Goal: Find specific page/section: Find specific page/section

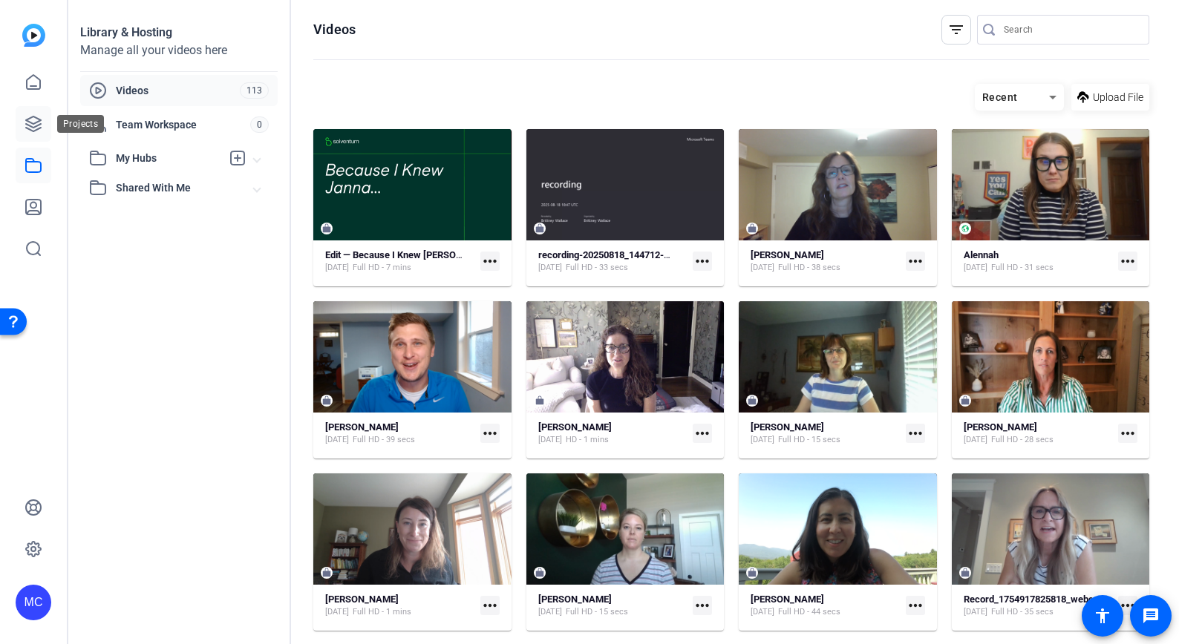
click at [35, 126] on icon at bounding box center [33, 124] width 15 height 15
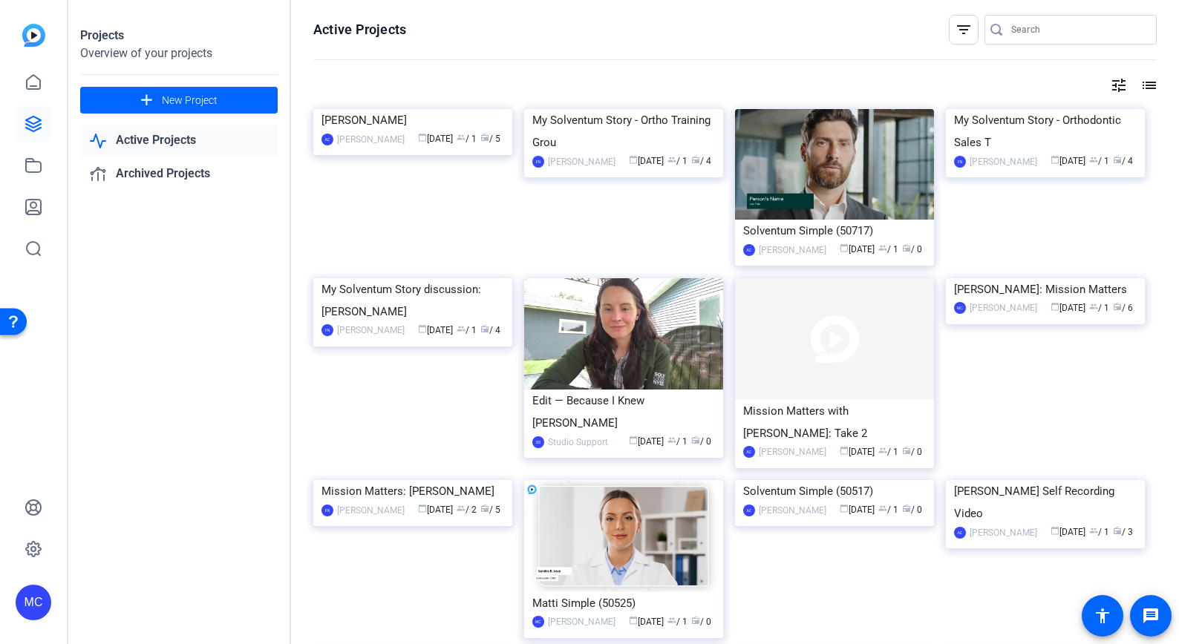
click at [1037, 26] on input "Search" at bounding box center [1078, 30] width 134 height 18
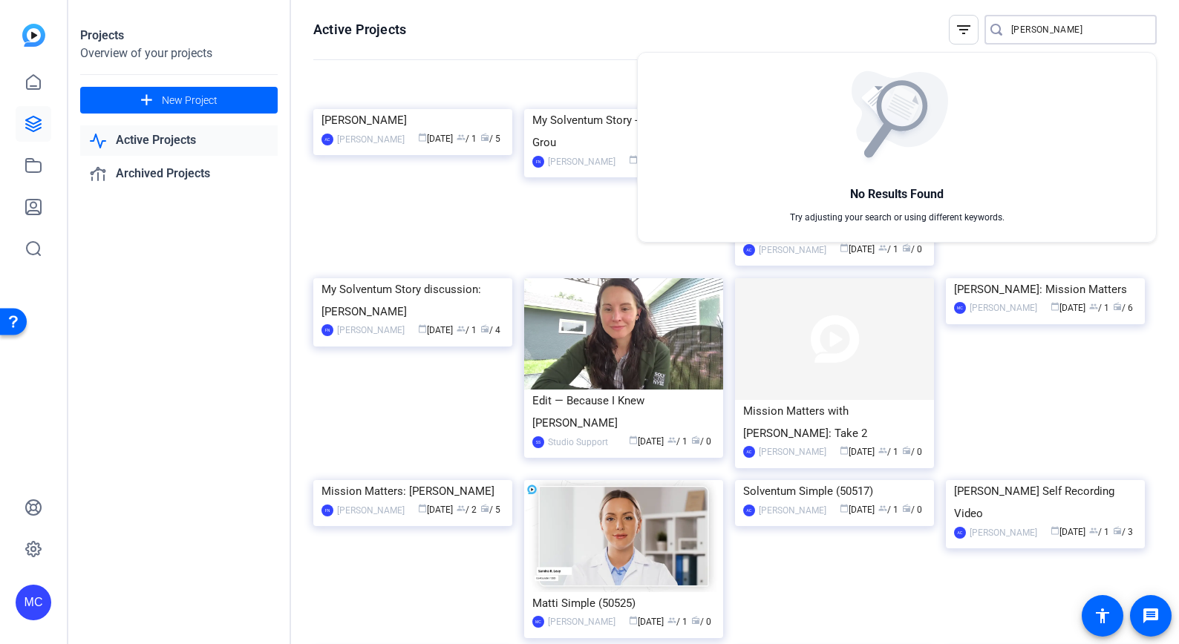
type input "Marcella"
drag, startPoint x: 1050, startPoint y: 26, endPoint x: 992, endPoint y: 24, distance: 58.7
click at [990, 24] on div at bounding box center [589, 322] width 1179 height 644
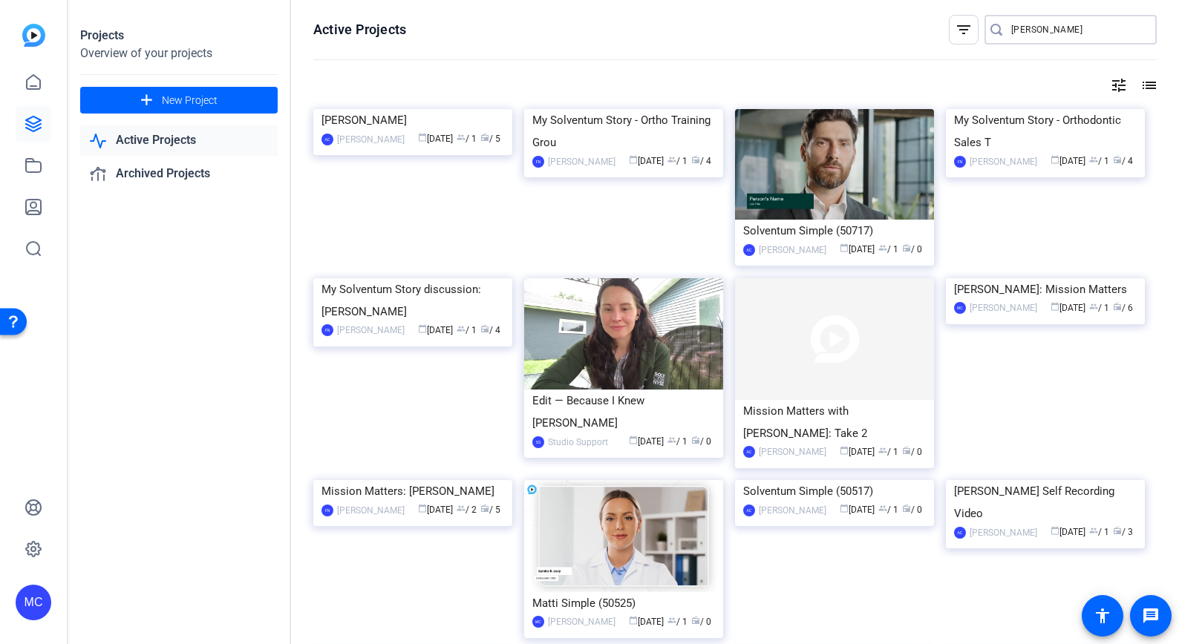
drag, startPoint x: 1065, startPoint y: 29, endPoint x: 951, endPoint y: 32, distance: 114.4
click at [949, 32] on div "filter_list Marcella" at bounding box center [1053, 30] width 208 height 30
type input "mar"
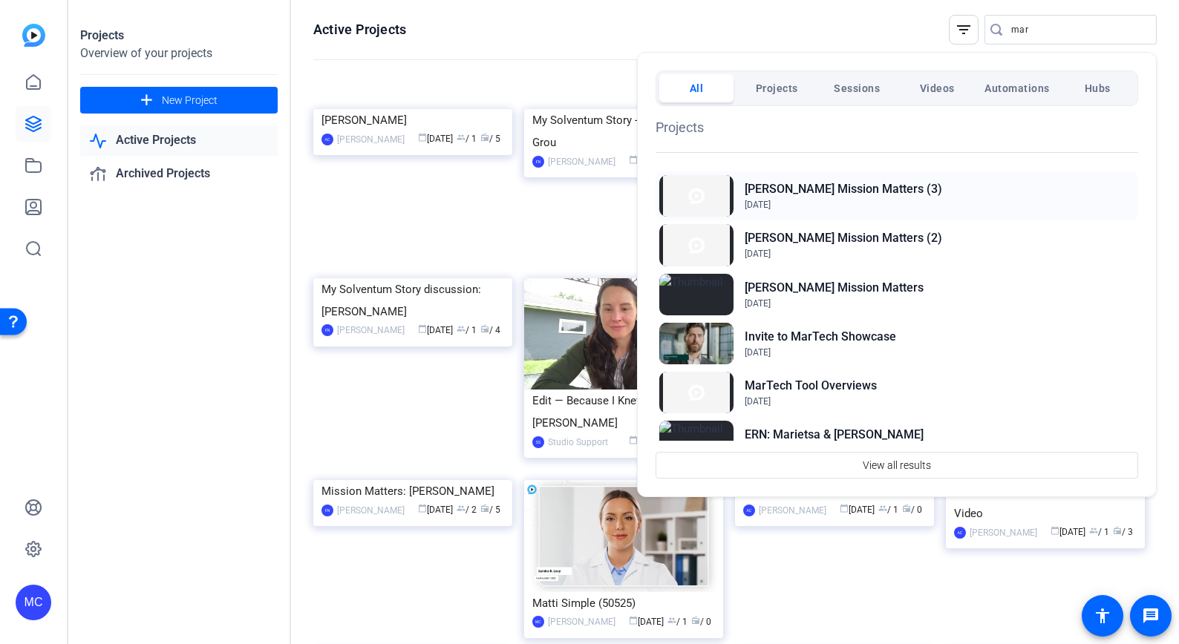
click at [812, 194] on h2 "[PERSON_NAME] Mission Matters (3)" at bounding box center [843, 189] width 197 height 18
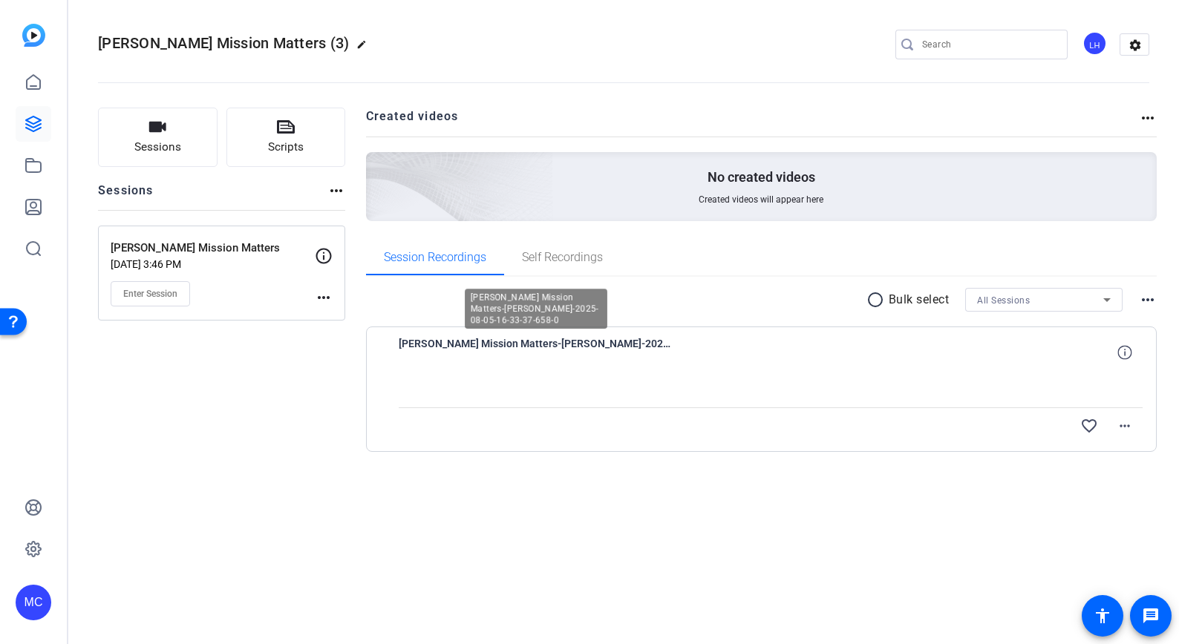
click at [533, 344] on span "[PERSON_NAME] Mission Matters-[PERSON_NAME]-2025-08-05-16-33-37-658-0" at bounding box center [536, 353] width 275 height 36
click at [520, 391] on div at bounding box center [771, 388] width 745 height 37
click at [1122, 425] on mat-icon "more_horiz" at bounding box center [1125, 426] width 18 height 18
click at [900, 489] on div at bounding box center [589, 322] width 1179 height 644
click at [603, 340] on span "[PERSON_NAME] Mission Matters-[PERSON_NAME]-2025-08-05-16-33-37-658-0" at bounding box center [536, 353] width 275 height 36
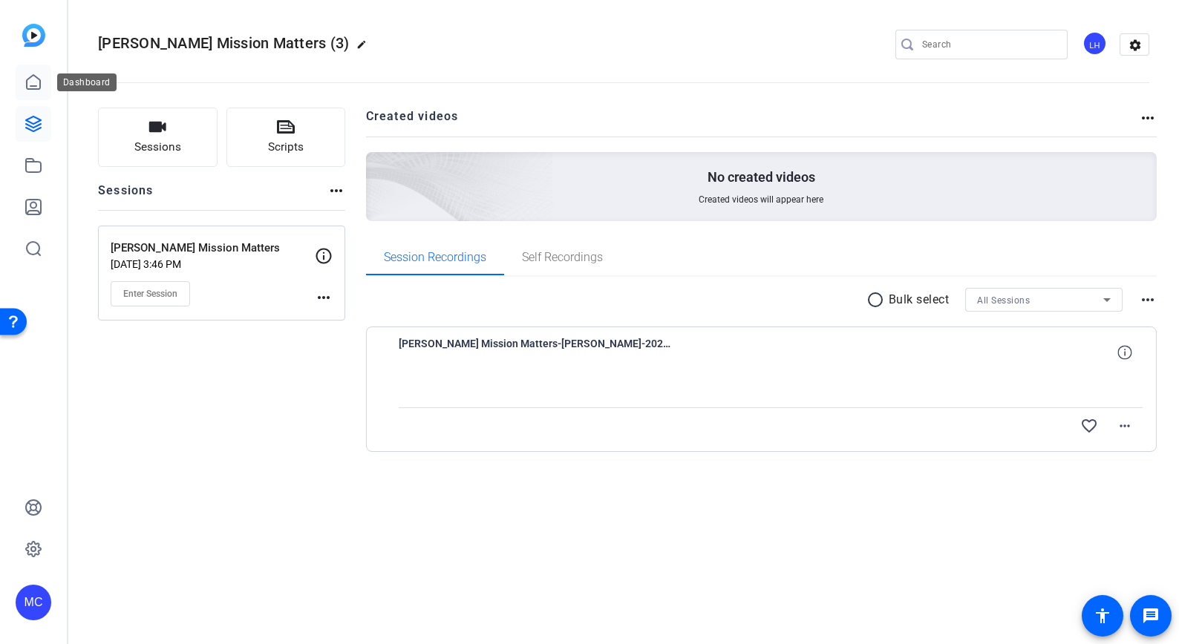
click at [36, 74] on icon at bounding box center [33, 82] width 18 height 18
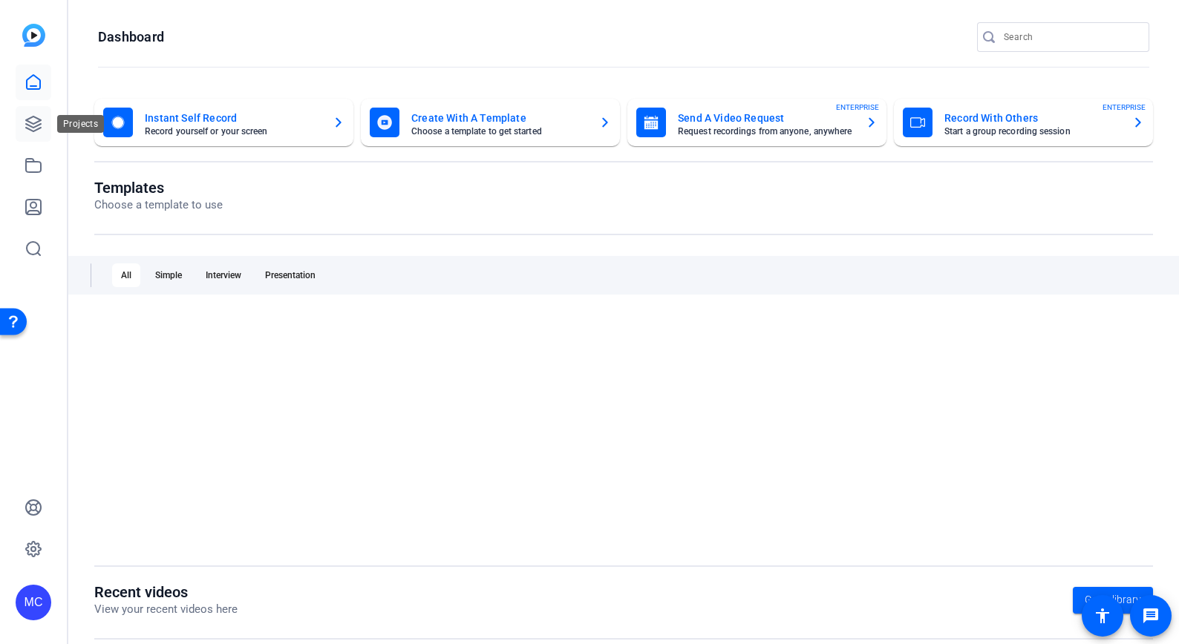
click at [30, 127] on icon at bounding box center [33, 124] width 18 height 18
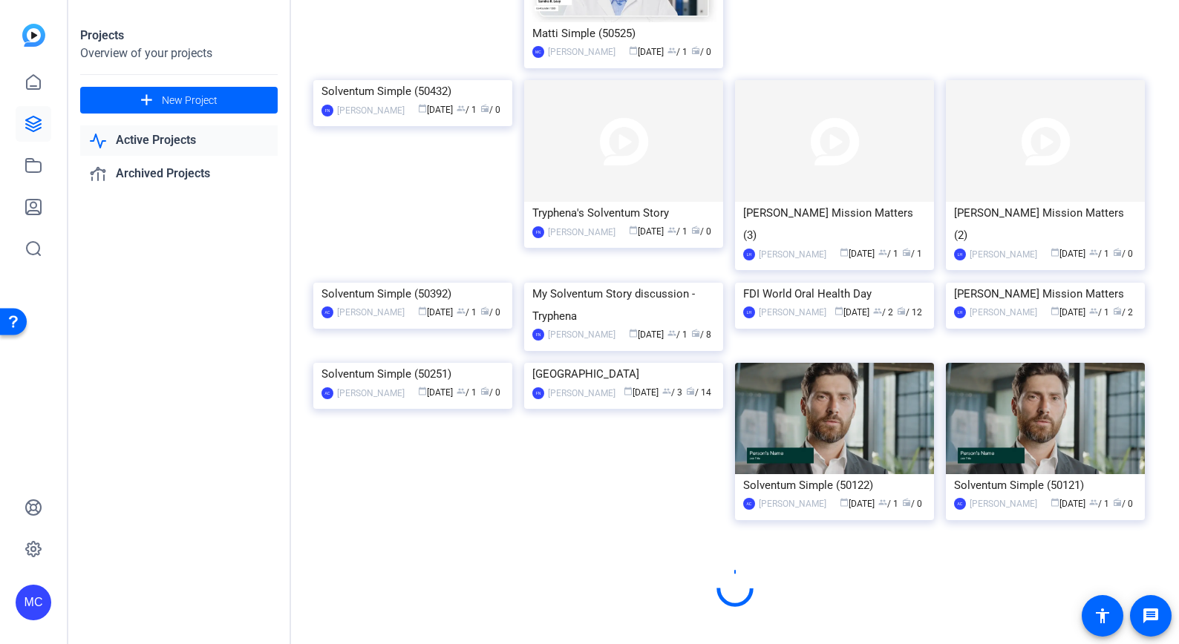
scroll to position [748, 0]
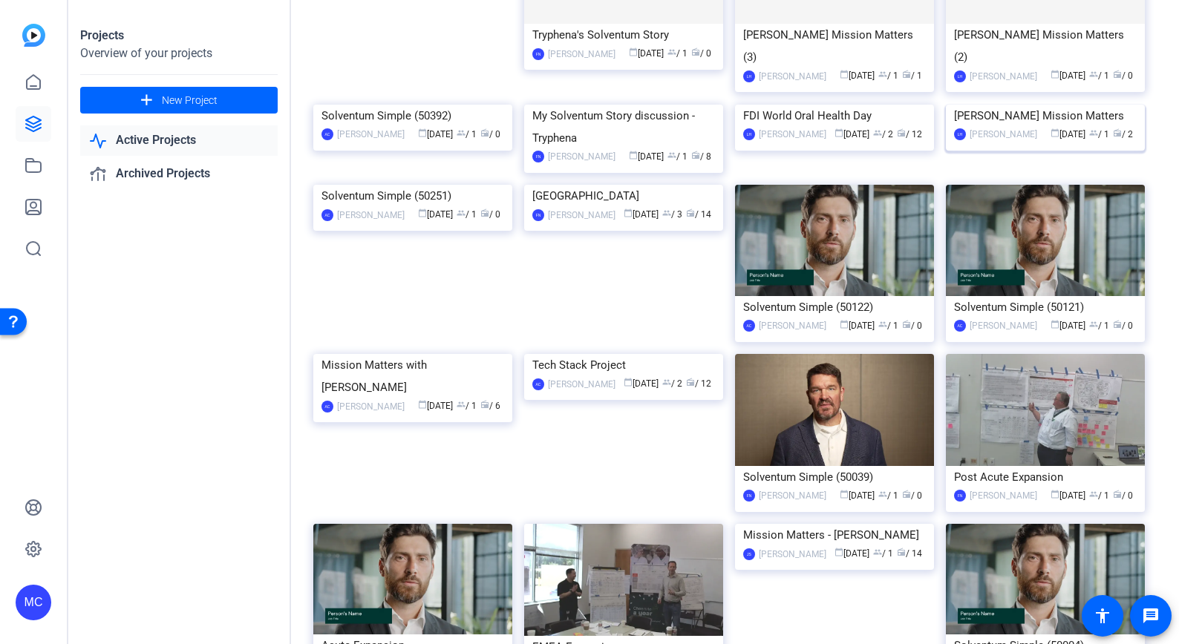
click at [1020, 105] on img at bounding box center [1045, 105] width 199 height 0
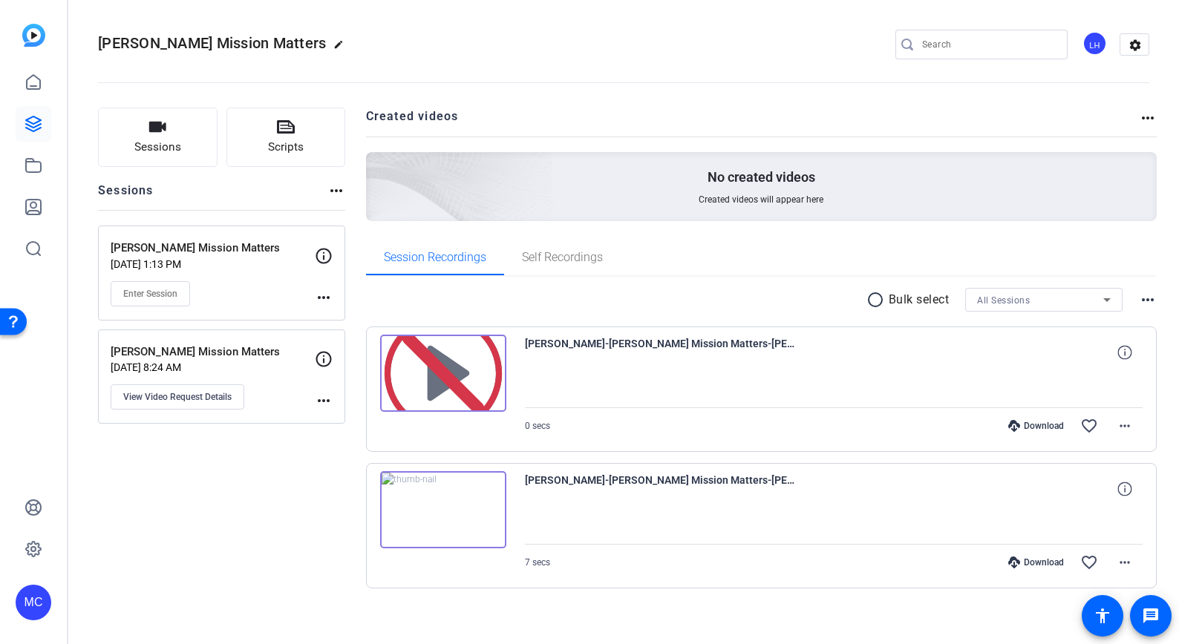
scroll to position [10, 0]
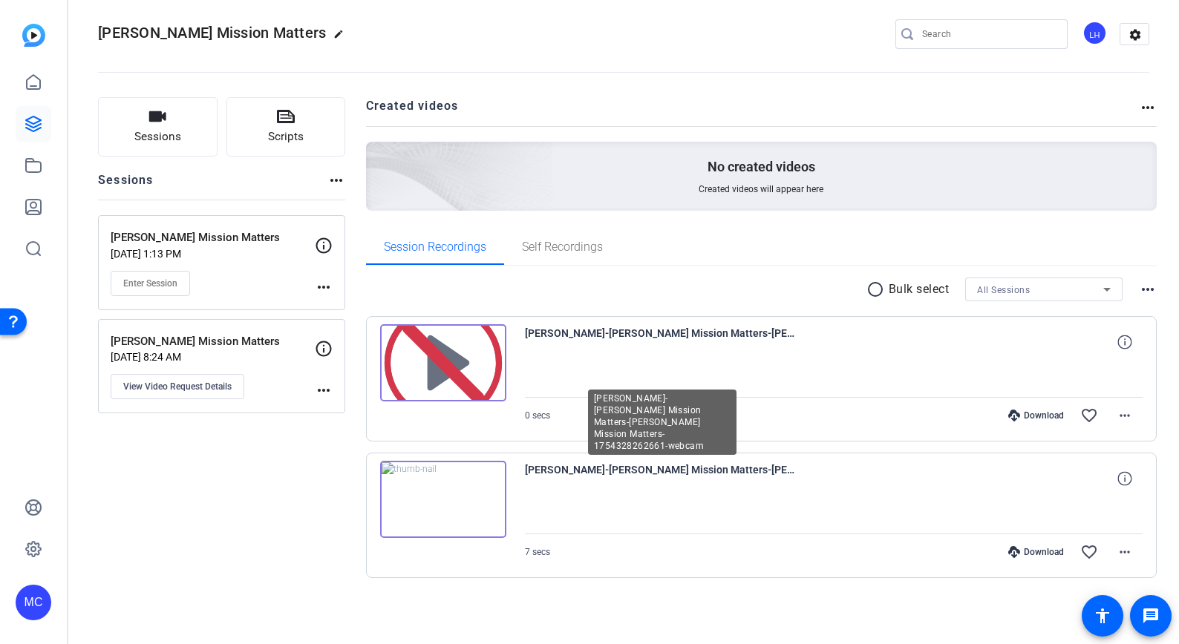
click at [658, 468] on span "[PERSON_NAME]-[PERSON_NAME] Mission Matters-[PERSON_NAME] Mission Matters-17543…" at bounding box center [662, 479] width 275 height 36
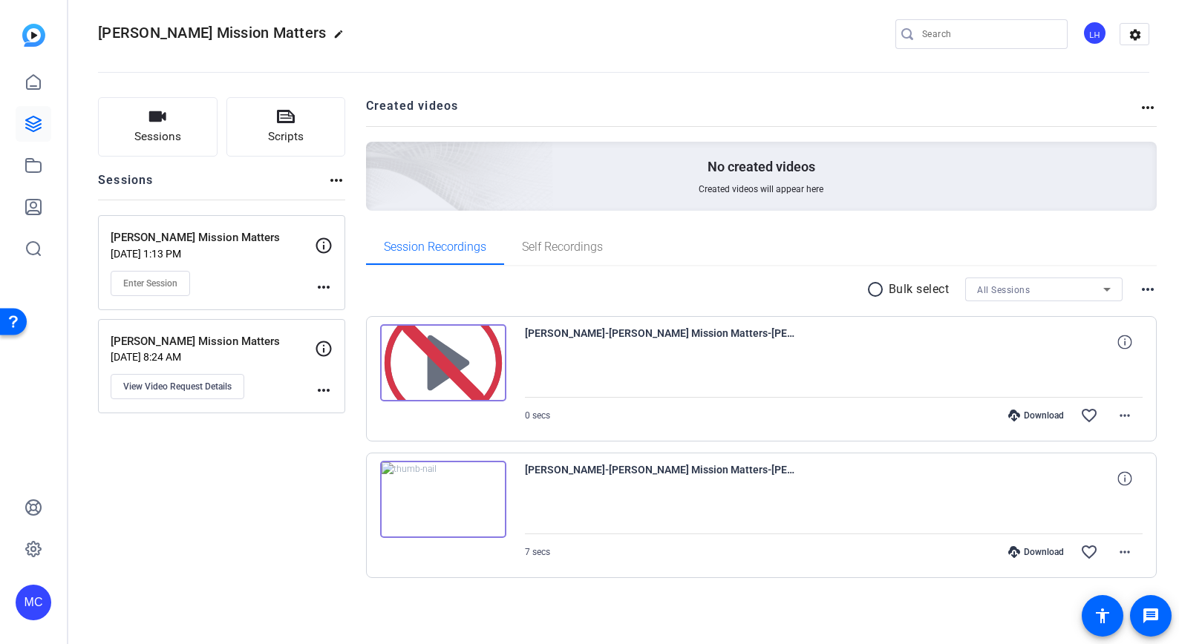
click at [488, 485] on img at bounding box center [443, 499] width 126 height 77
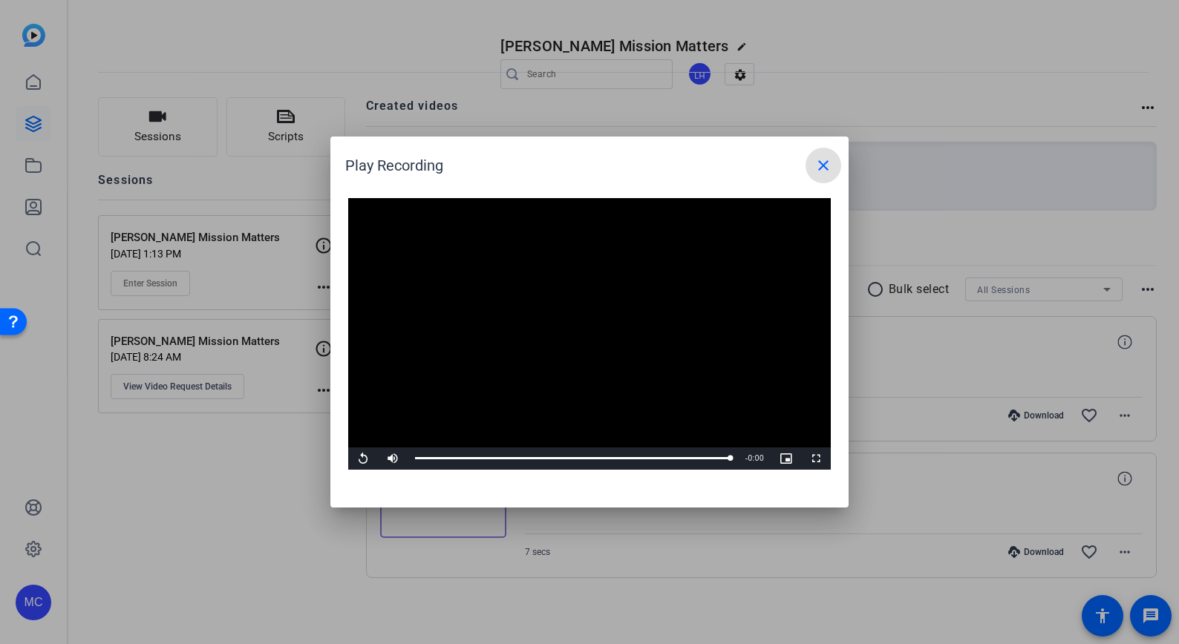
click at [822, 163] on mat-icon "close" at bounding box center [823, 166] width 18 height 18
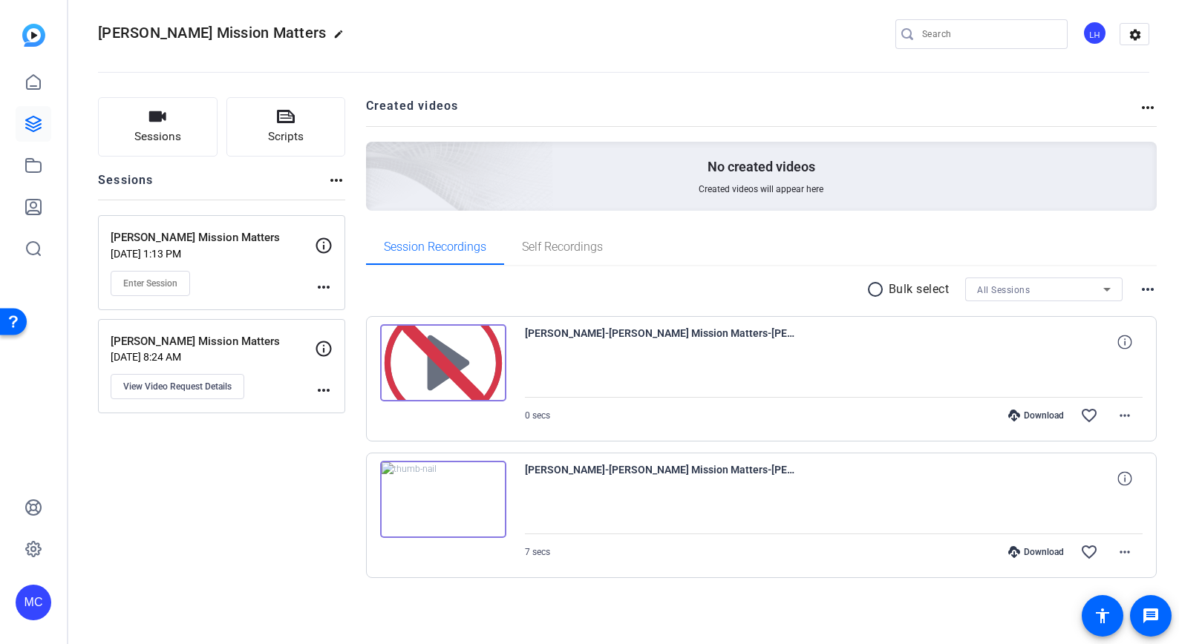
click at [474, 357] on img at bounding box center [443, 362] width 126 height 77
click at [568, 251] on span "Self Recordings" at bounding box center [562, 247] width 81 height 12
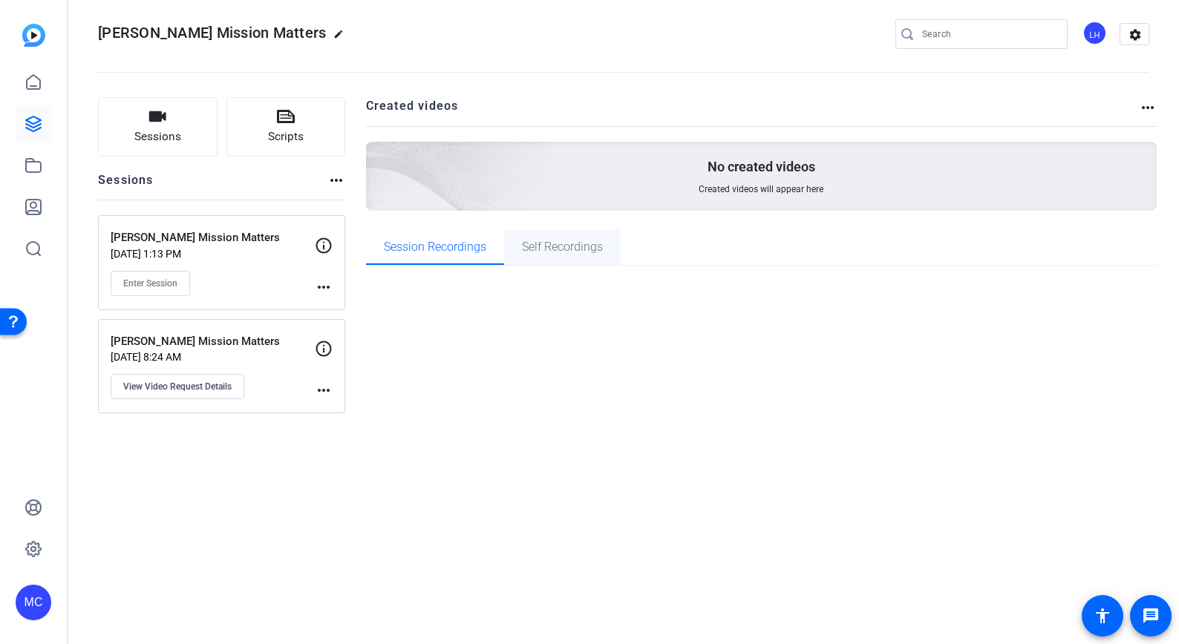
scroll to position [0, 0]
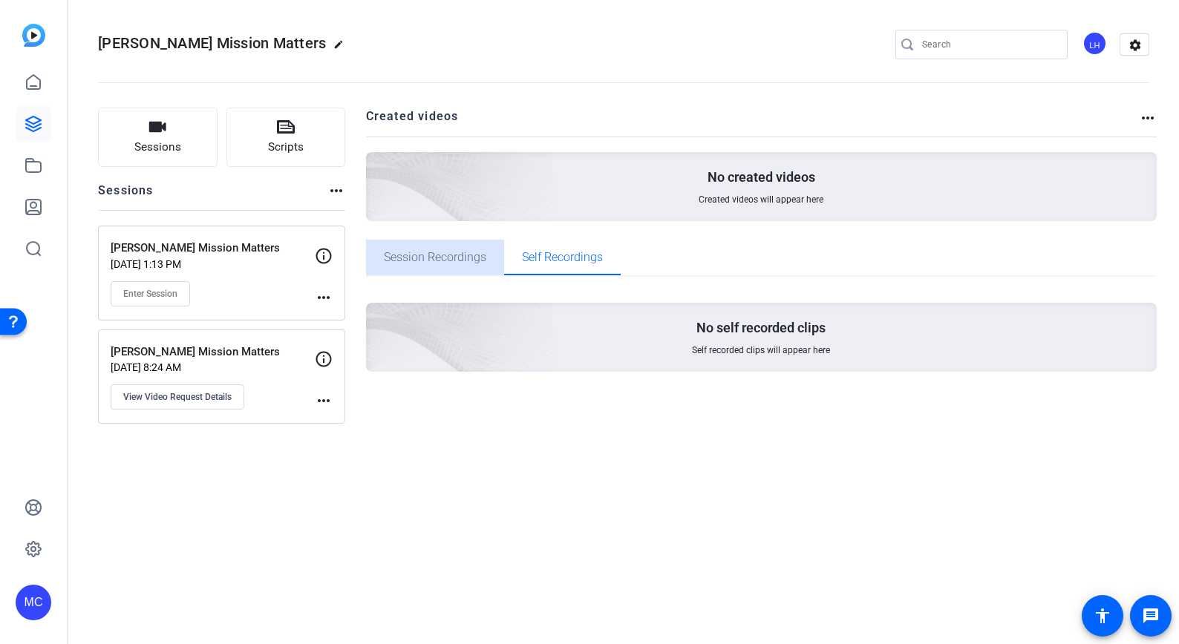
click at [428, 265] on span "Session Recordings" at bounding box center [435, 258] width 102 height 36
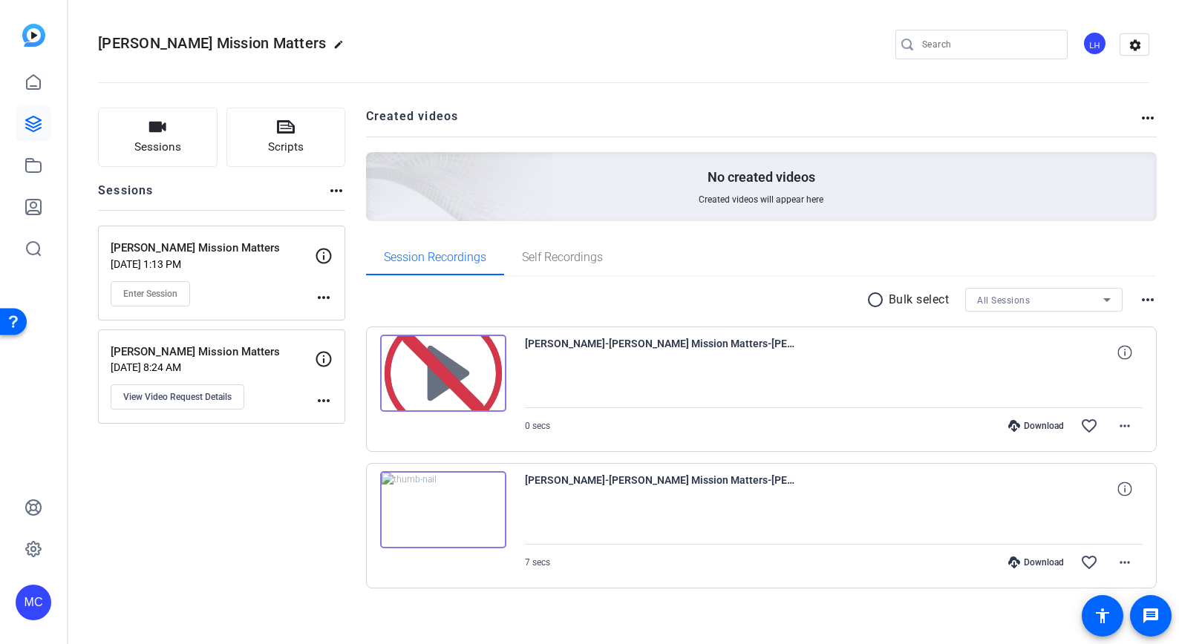
click at [31, 593] on div "MC" at bounding box center [34, 603] width 36 height 36
click at [186, 589] on mat-icon "logout" at bounding box center [183, 590] width 18 height 18
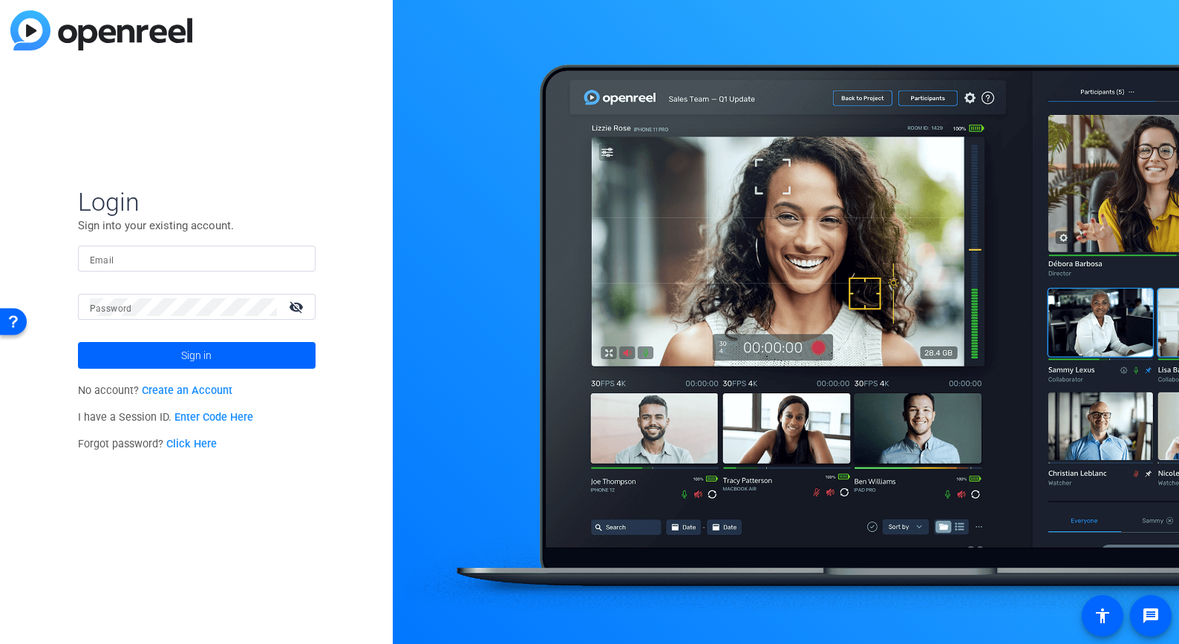
click at [136, 253] on input "Email" at bounding box center [197, 259] width 214 height 18
paste input "henry- [EMAIL_ADDRESS][DOMAIN_NAME]"
click at [203, 137] on div "Login Sign into your existing account. Email henry- [EMAIL_ADDRESS][DOMAIN_NAME…" at bounding box center [196, 322] width 393 height 644
click at [301, 311] on mat-icon "visibility_off" at bounding box center [298, 307] width 36 height 22
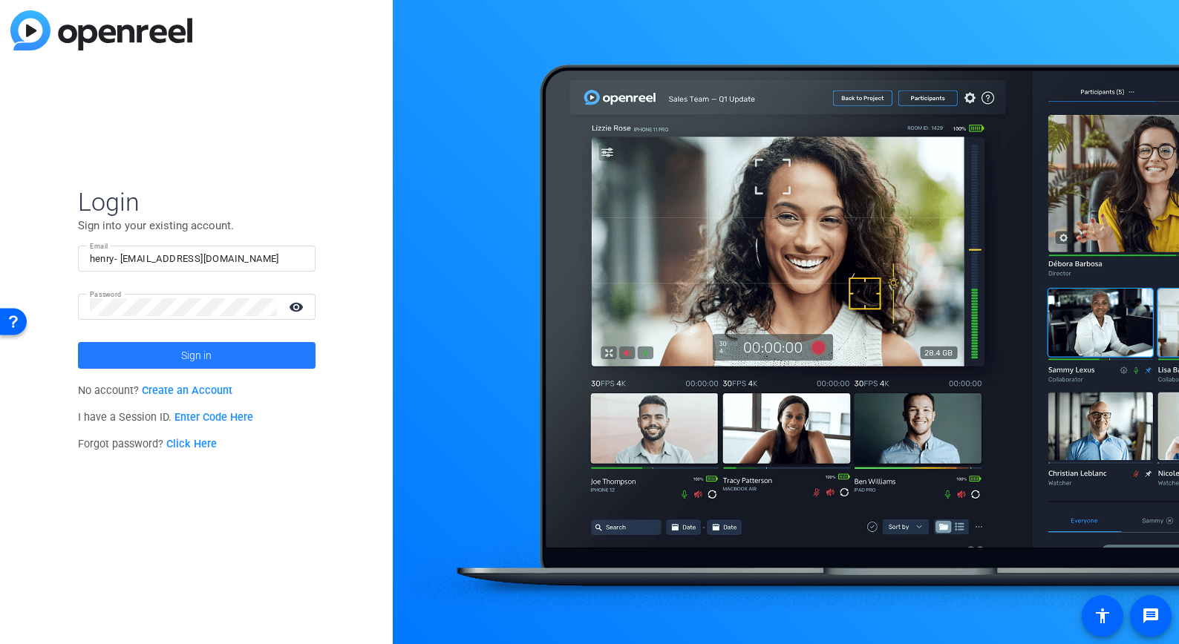
click at [234, 351] on span at bounding box center [197, 356] width 238 height 36
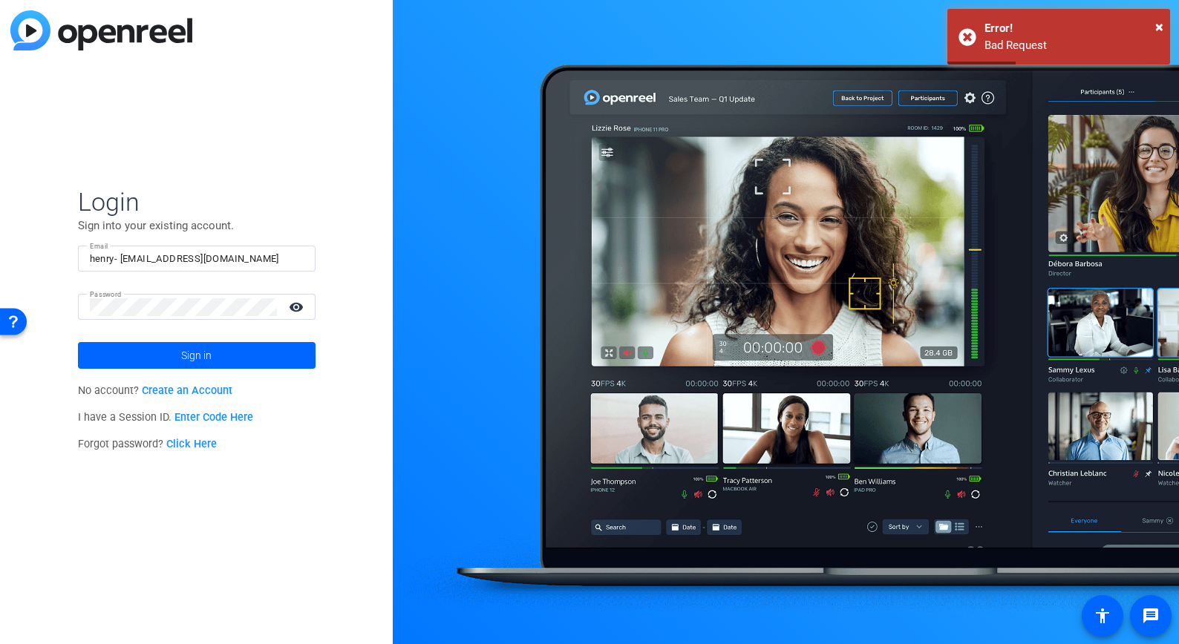
click at [94, 255] on input "henry- [EMAIL_ADDRESS][DOMAIN_NAME]" at bounding box center [197, 259] width 214 height 18
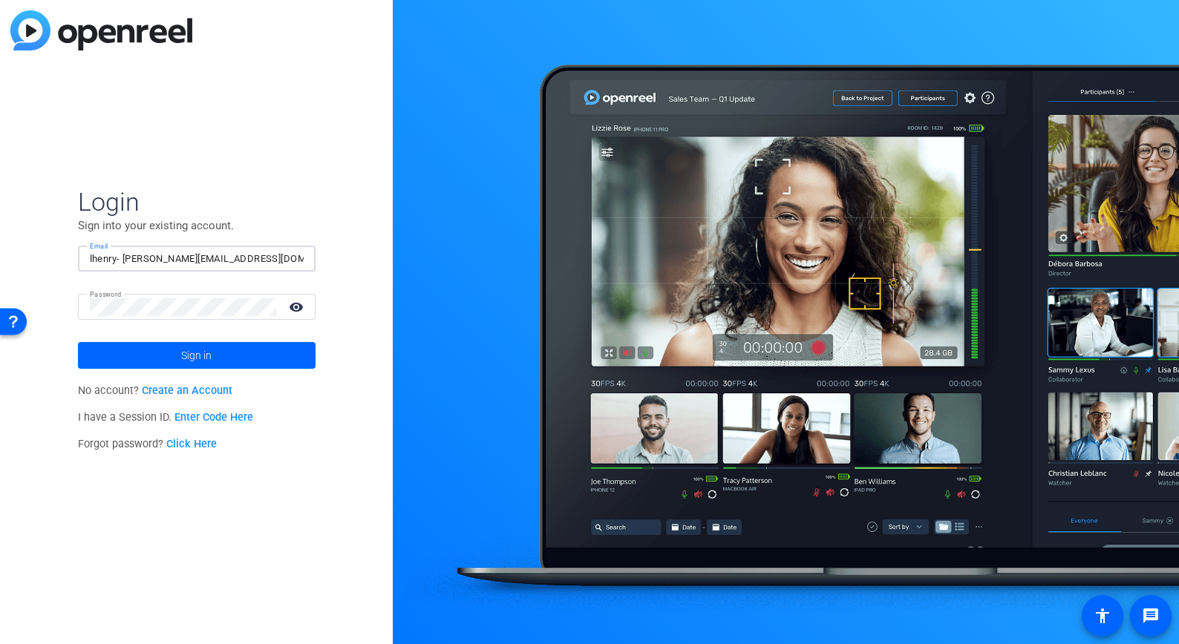
click at [125, 260] on input "lhenry- [PERSON_NAME][EMAIL_ADDRESS][DOMAIN_NAME]" at bounding box center [197, 259] width 214 height 18
type input "[EMAIL_ADDRESS][PERSON_NAME][DOMAIN_NAME]"
click at [348, 276] on div "Login Sign into your existing account. Email [EMAIL_ADDRESS][PERSON_NAME][DOMAI…" at bounding box center [196, 322] width 393 height 644
click at [223, 361] on span at bounding box center [197, 356] width 238 height 36
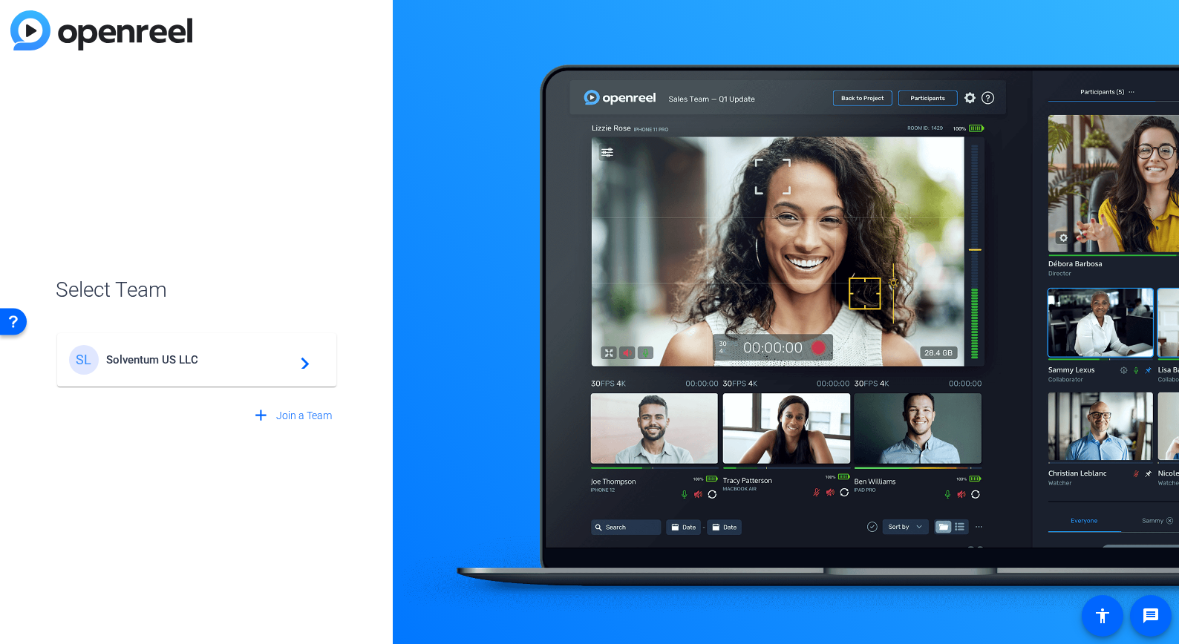
click at [223, 361] on span "Solventum US LLC" at bounding box center [199, 359] width 186 height 13
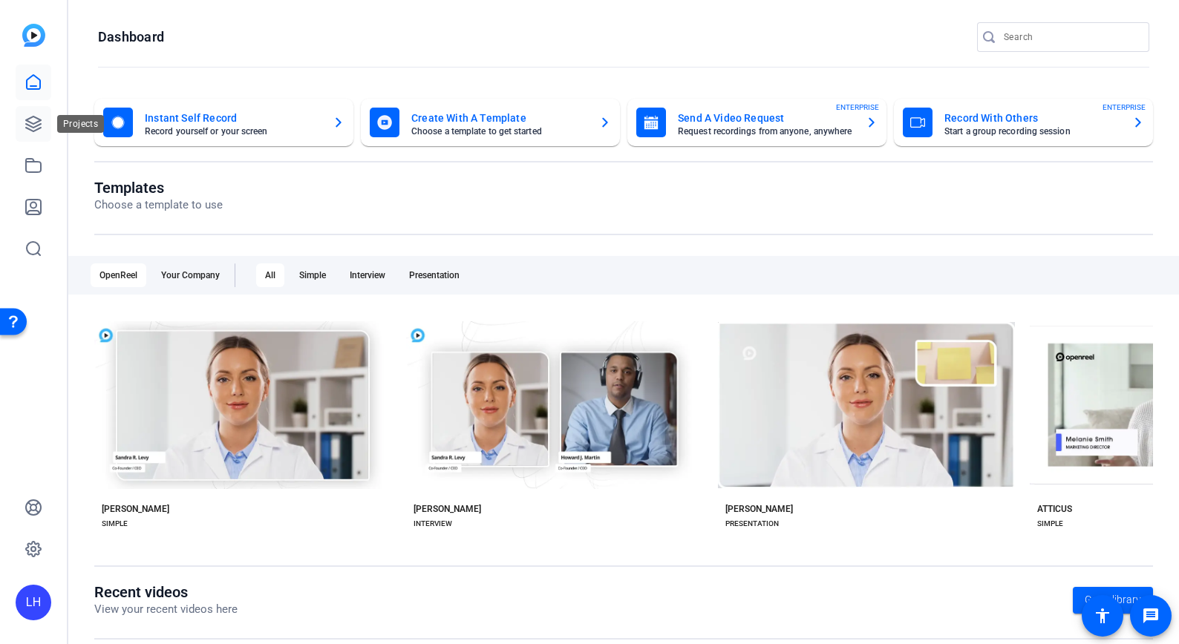
click at [37, 120] on icon at bounding box center [33, 124] width 18 height 18
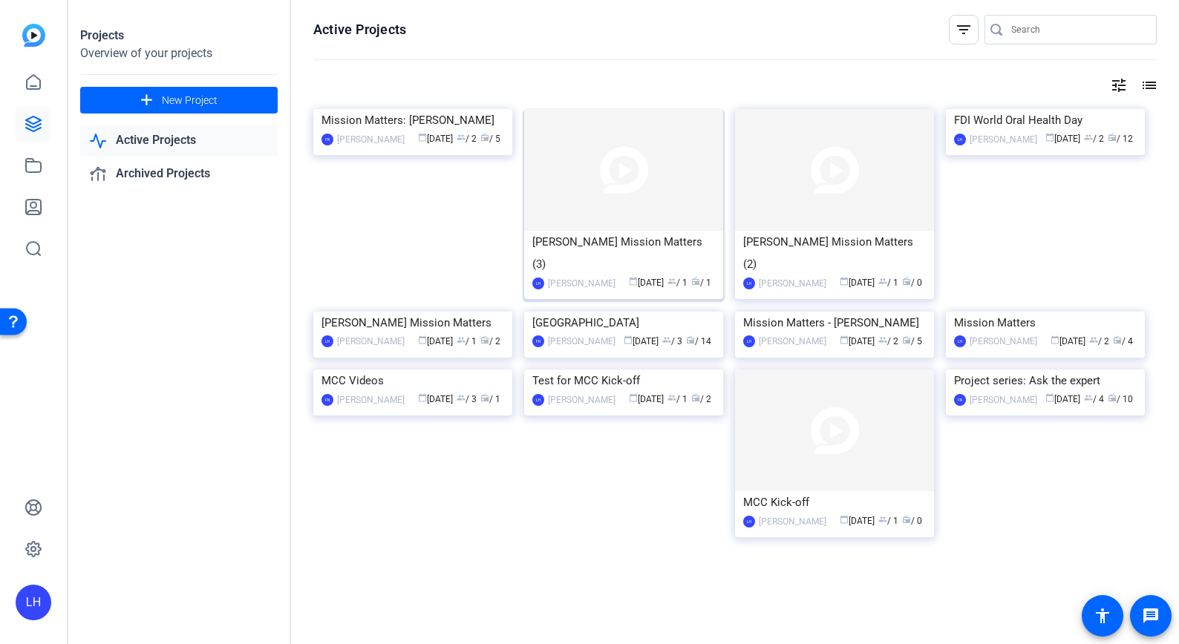
click at [670, 184] on img at bounding box center [623, 170] width 199 height 122
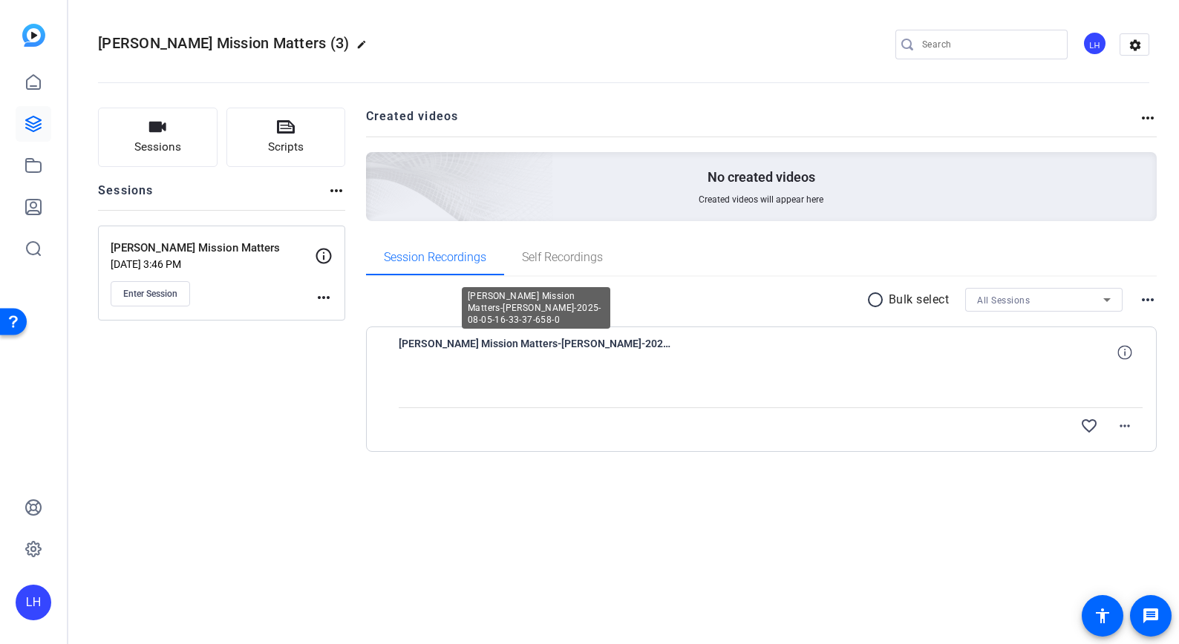
click at [488, 344] on span "[PERSON_NAME] Mission Matters-[PERSON_NAME]-2025-08-05-16-33-37-658-0" at bounding box center [536, 353] width 275 height 36
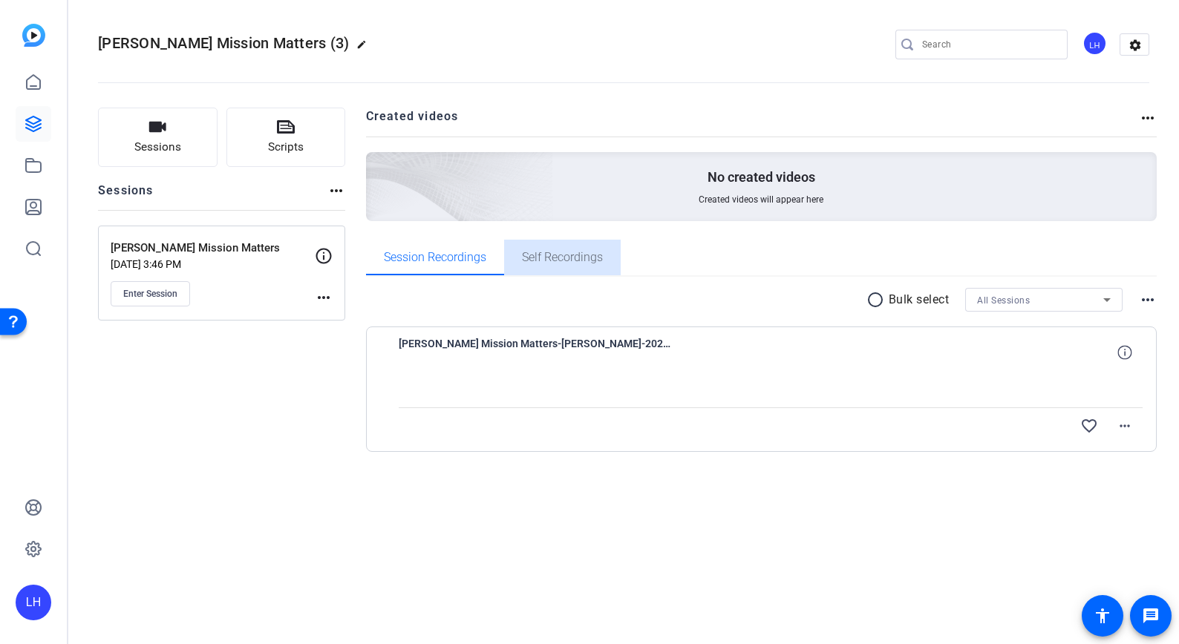
click at [551, 253] on span "Self Recordings" at bounding box center [562, 258] width 81 height 12
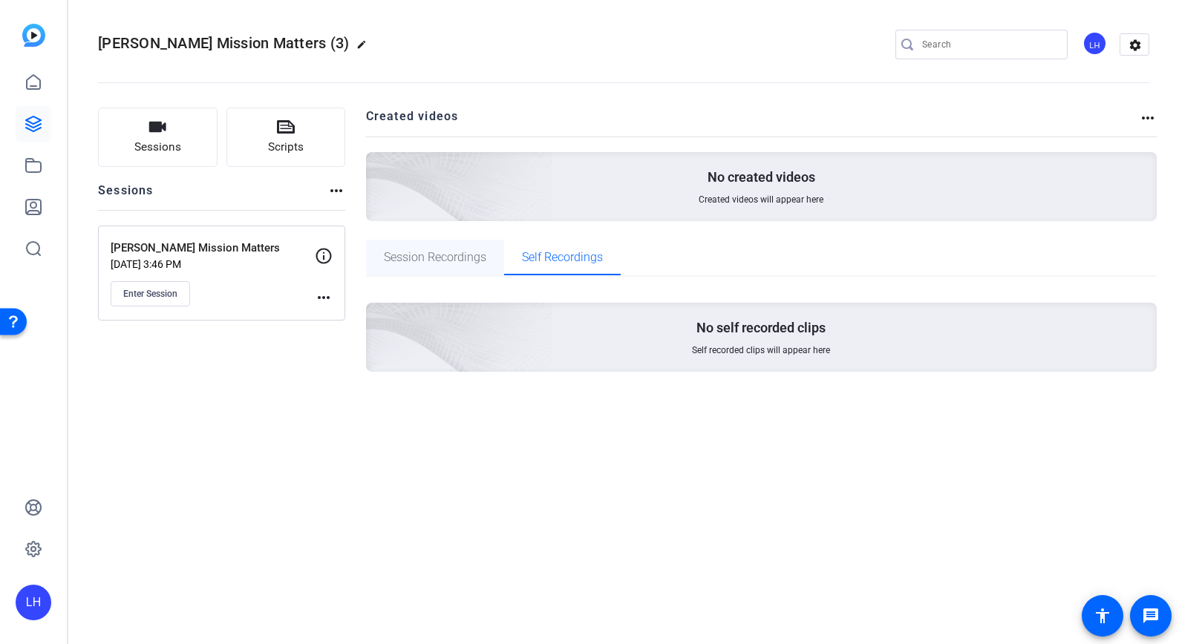
click at [445, 259] on span "Session Recordings" at bounding box center [435, 258] width 102 height 12
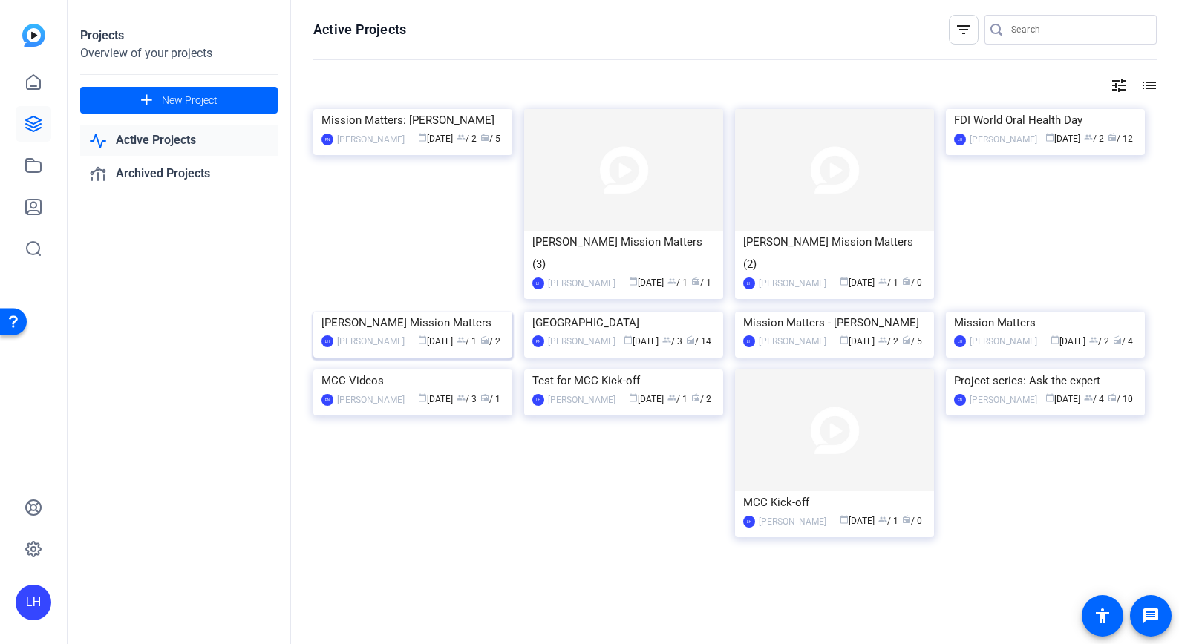
click at [429, 312] on img at bounding box center [412, 312] width 199 height 0
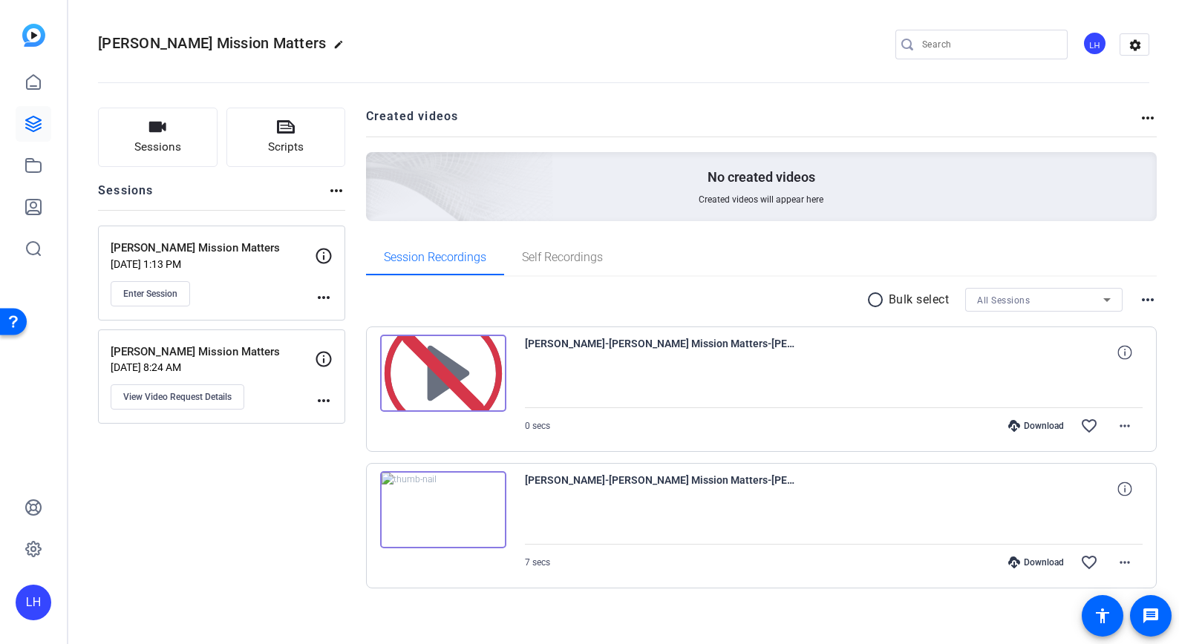
scroll to position [10, 0]
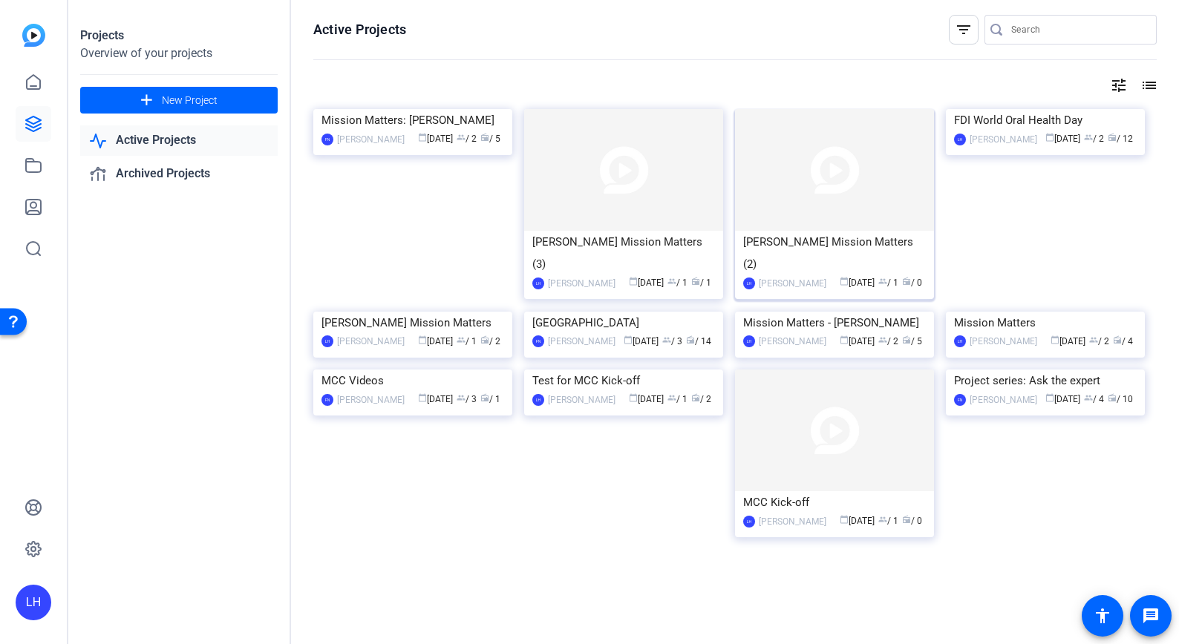
click at [845, 176] on img at bounding box center [834, 170] width 199 height 122
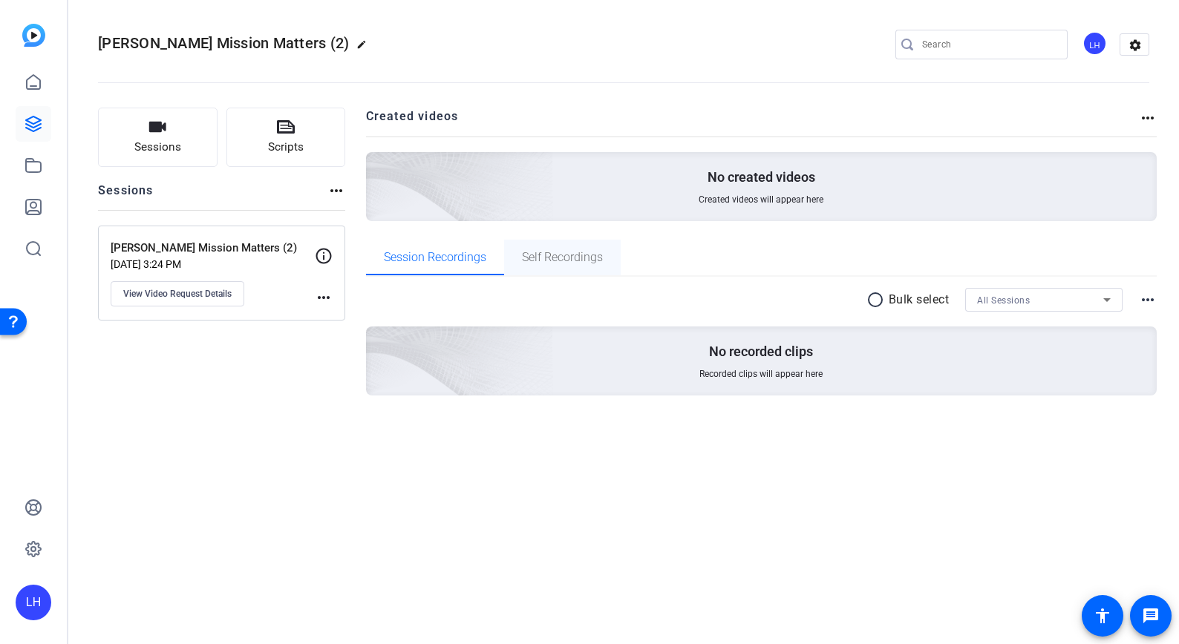
click at [552, 254] on span "Self Recordings" at bounding box center [562, 258] width 81 height 12
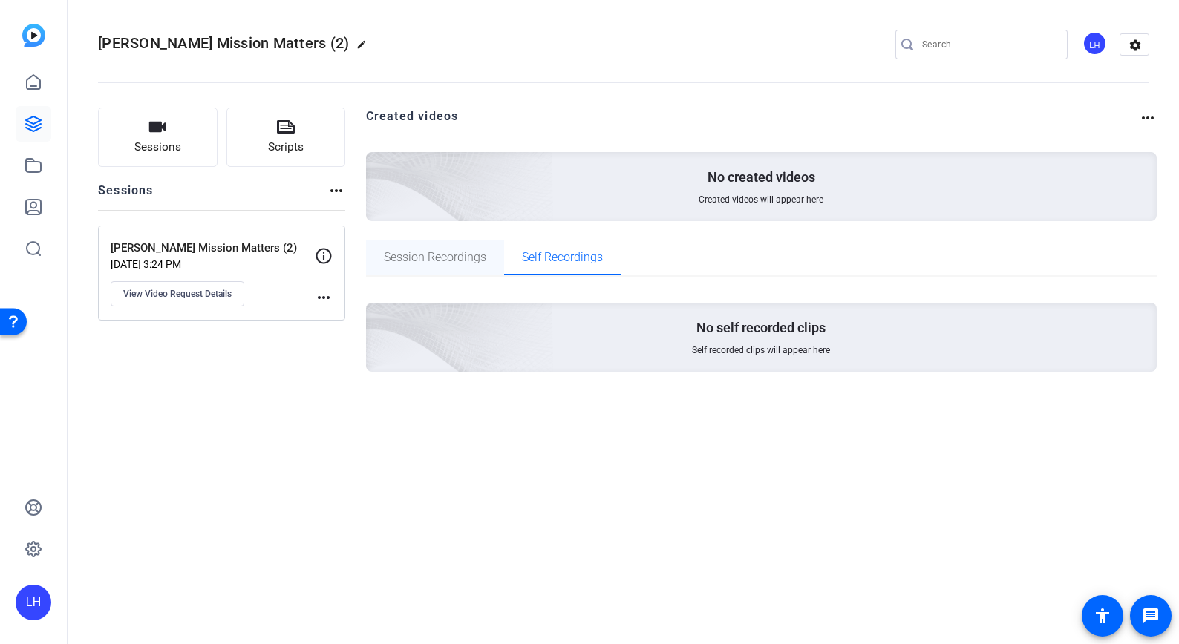
click at [451, 253] on span "Session Recordings" at bounding box center [435, 258] width 102 height 12
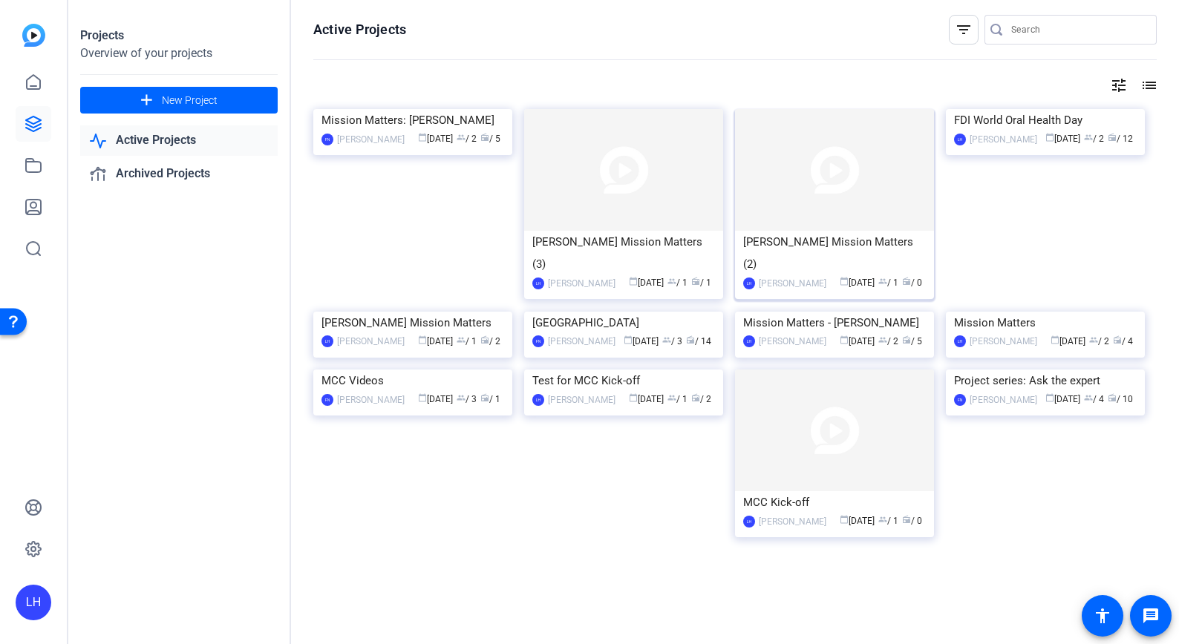
click at [751, 264] on div "[PERSON_NAME] Mission Matters (2)" at bounding box center [834, 253] width 183 height 45
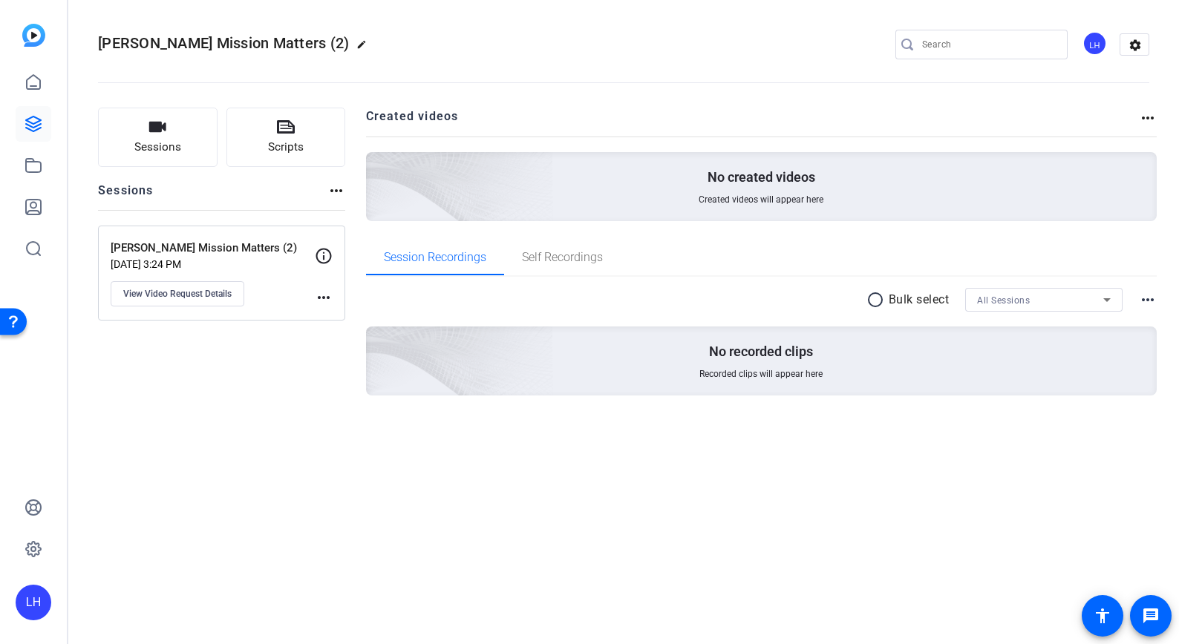
click at [253, 262] on p "[DATE] 3:24 PM" at bounding box center [213, 264] width 204 height 12
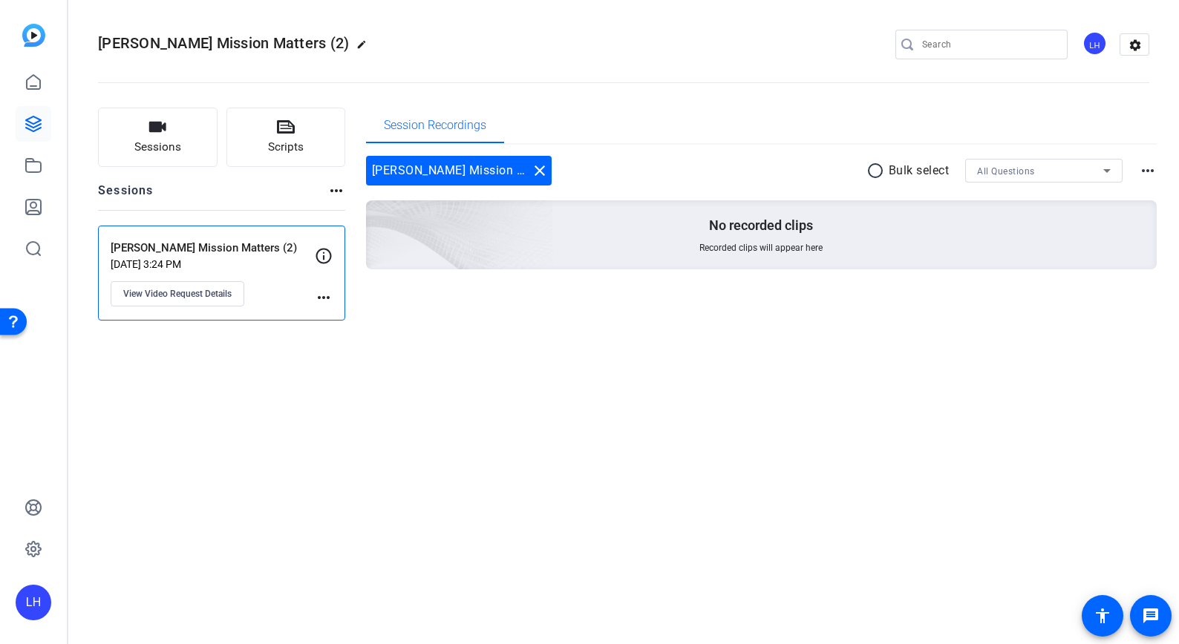
click at [260, 257] on div "[PERSON_NAME] Mission Matters (2) [DATE] 3:24 PM View Video Request Details" at bounding box center [213, 273] width 204 height 67
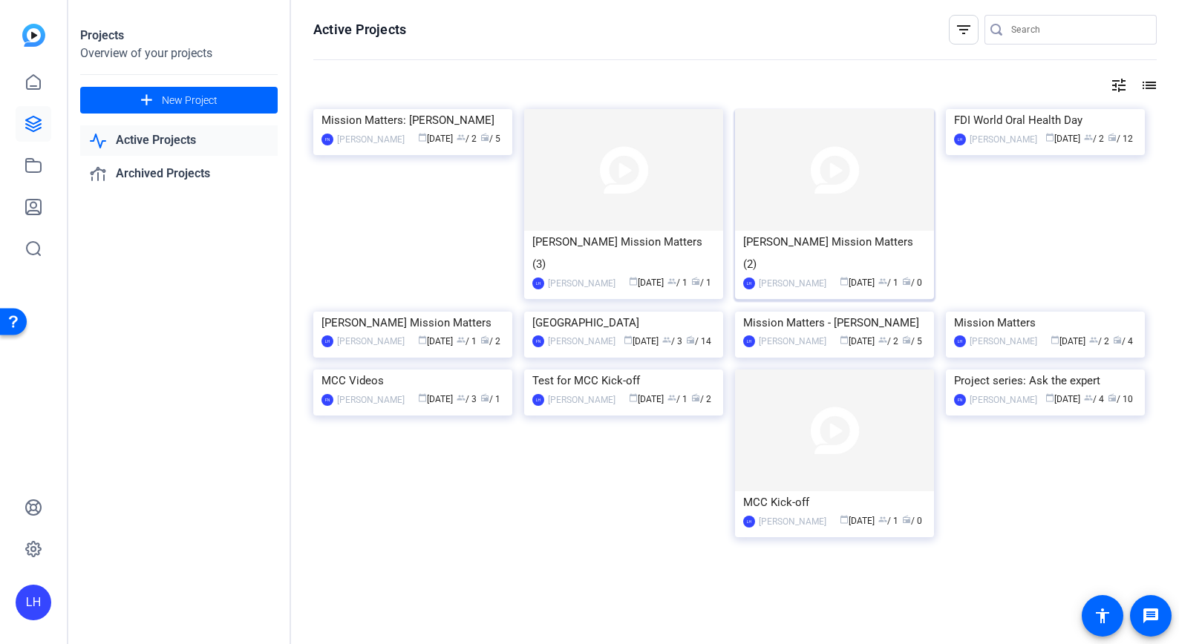
scroll to position [45, 0]
click at [420, 312] on img at bounding box center [412, 312] width 199 height 0
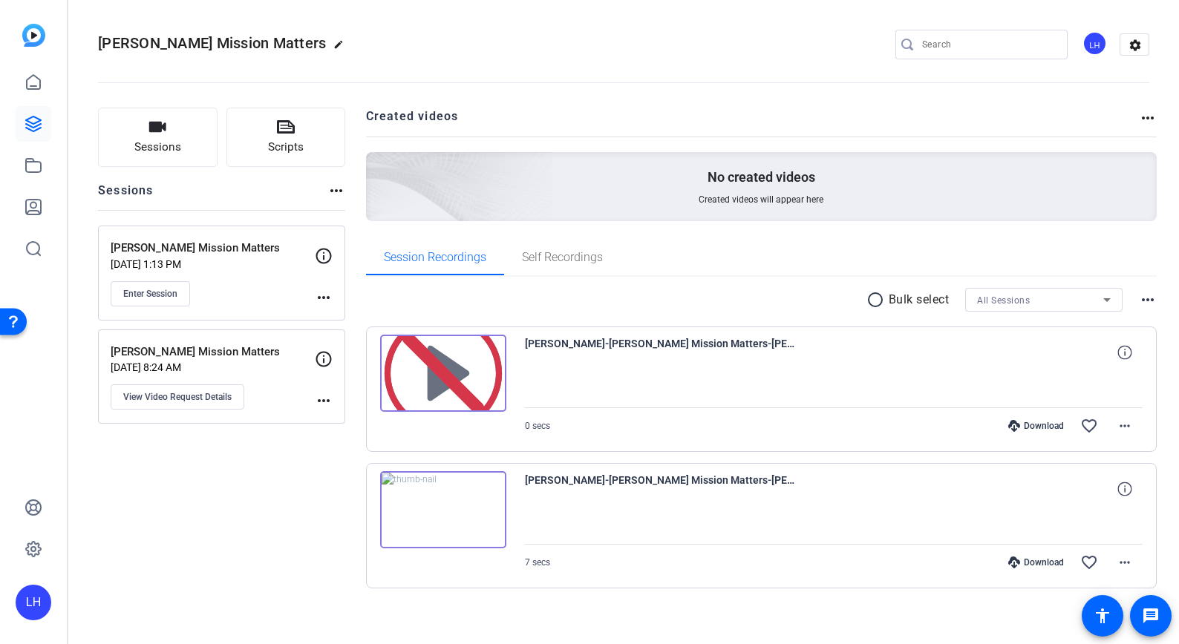
scroll to position [10, 0]
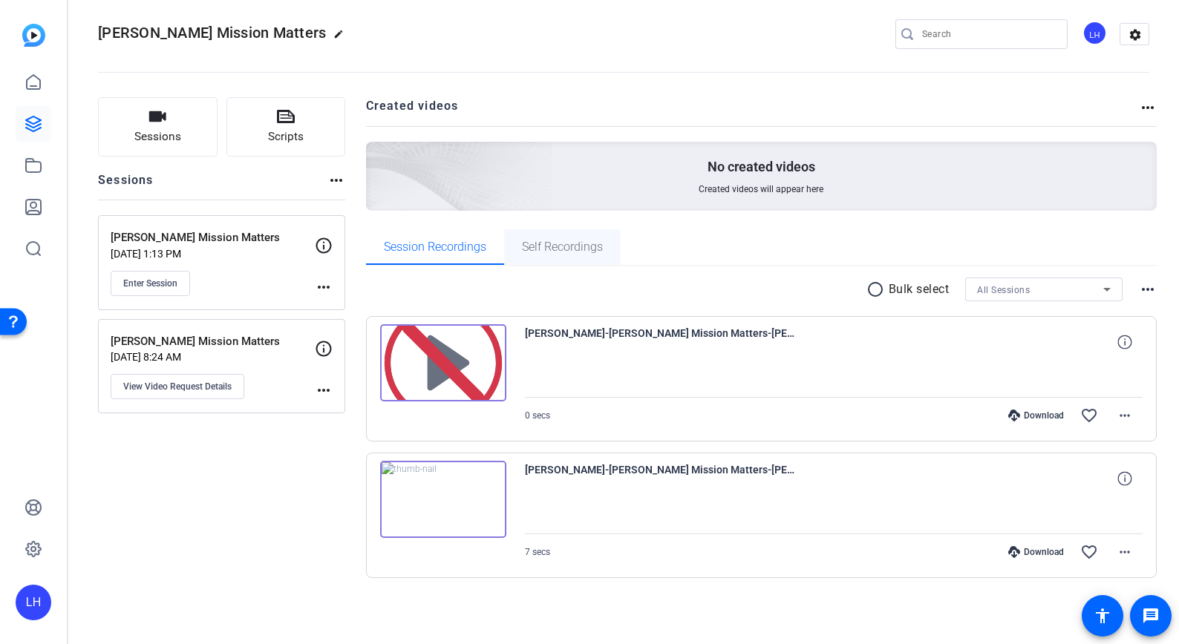
click at [560, 246] on span "Self Recordings" at bounding box center [562, 247] width 81 height 12
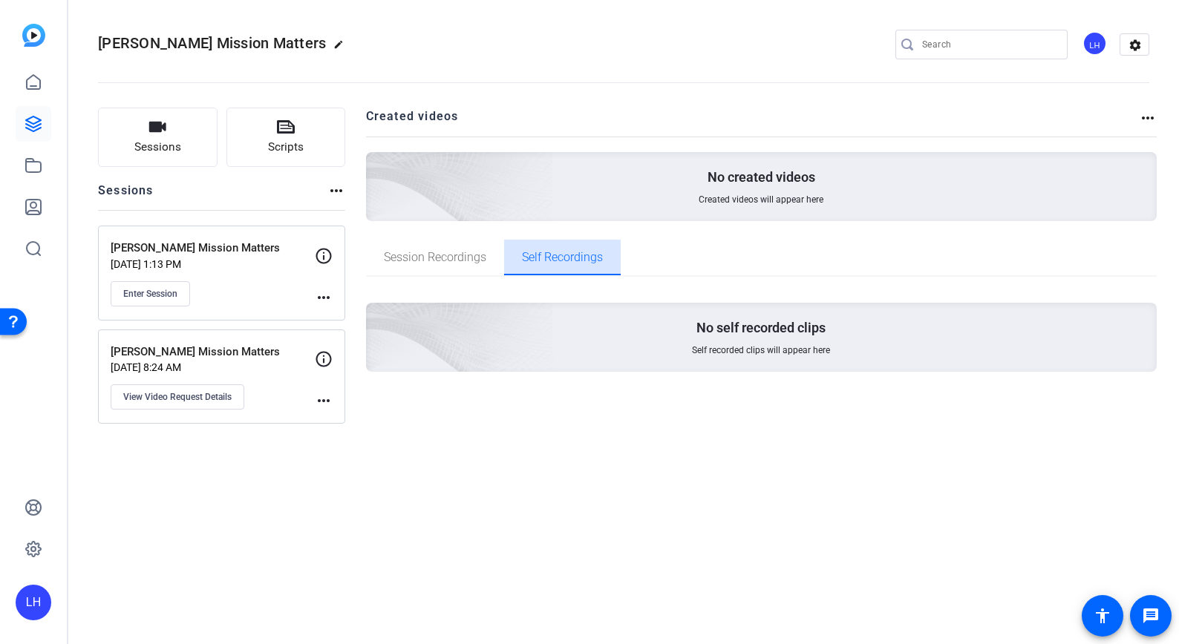
scroll to position [0, 0]
click at [448, 257] on span "Session Recordings" at bounding box center [435, 258] width 102 height 12
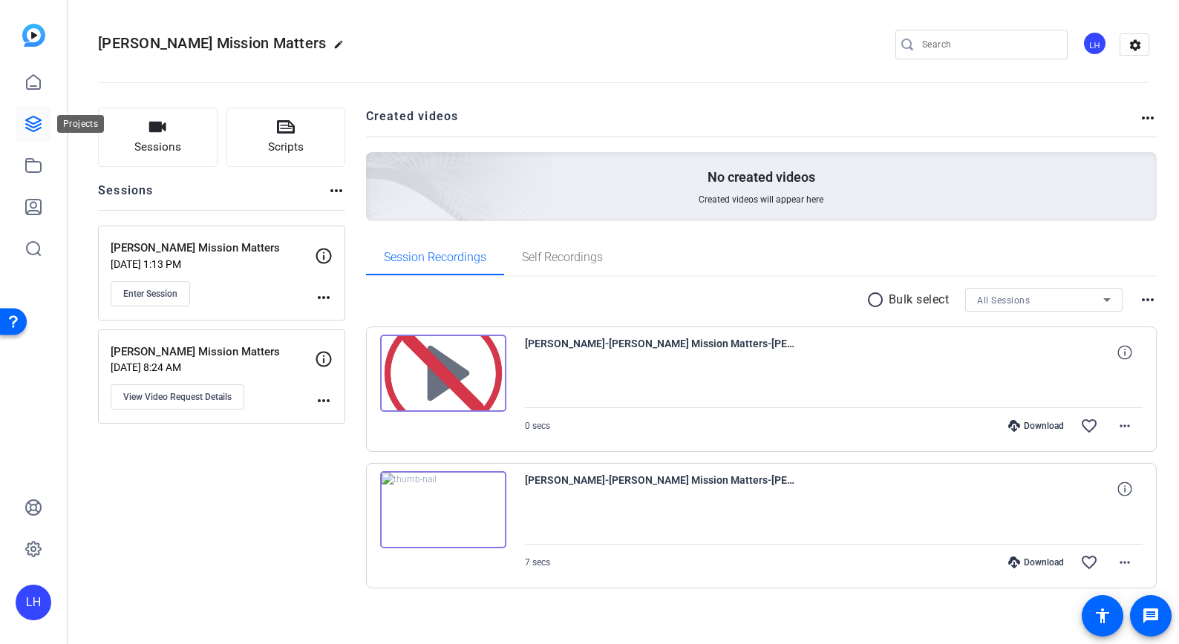
click at [35, 117] on icon at bounding box center [33, 124] width 15 height 15
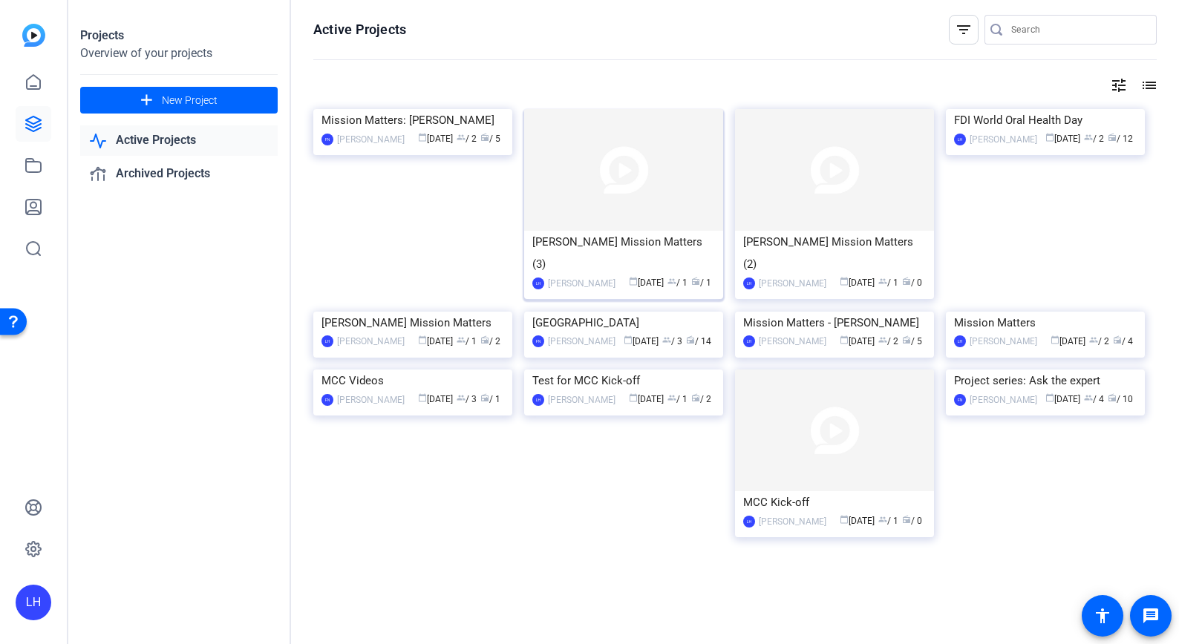
click at [593, 184] on img at bounding box center [623, 170] width 199 height 122
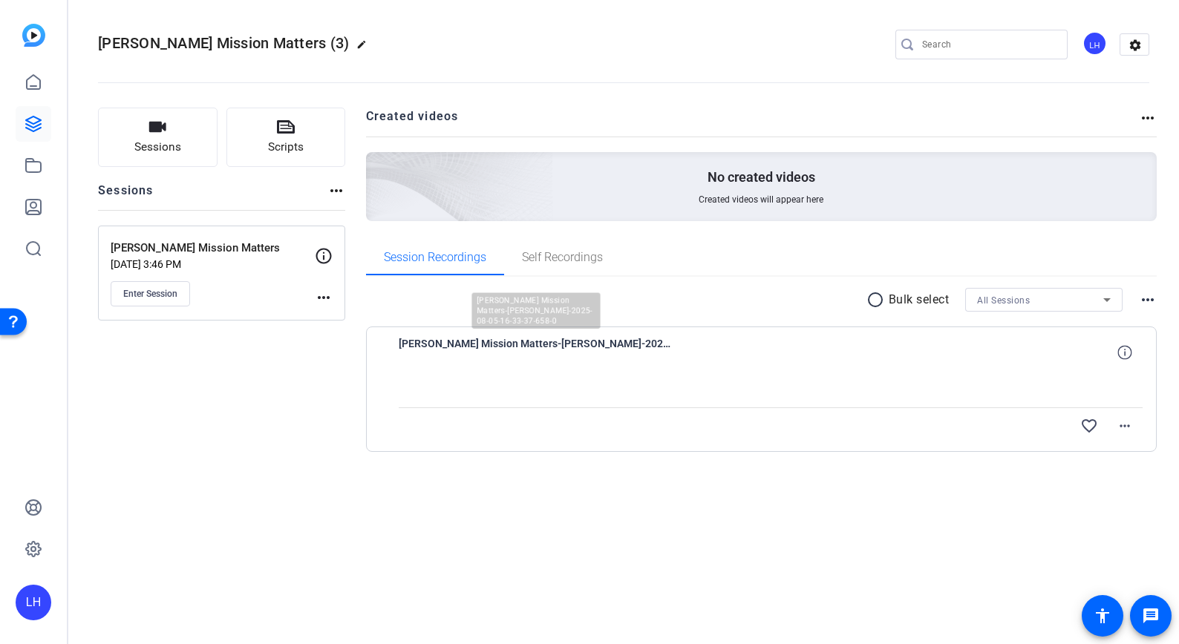
click at [584, 342] on span "[PERSON_NAME] Mission Matters-[PERSON_NAME]-2025-08-05-16-33-37-658-0" at bounding box center [536, 353] width 275 height 36
click at [1128, 427] on mat-icon "more_horiz" at bounding box center [1125, 426] width 18 height 18
click at [894, 410] on div at bounding box center [589, 322] width 1179 height 644
click at [618, 339] on span "[PERSON_NAME] Mission Matters-[PERSON_NAME]-2025-08-05-16-33-37-658-0" at bounding box center [536, 353] width 275 height 36
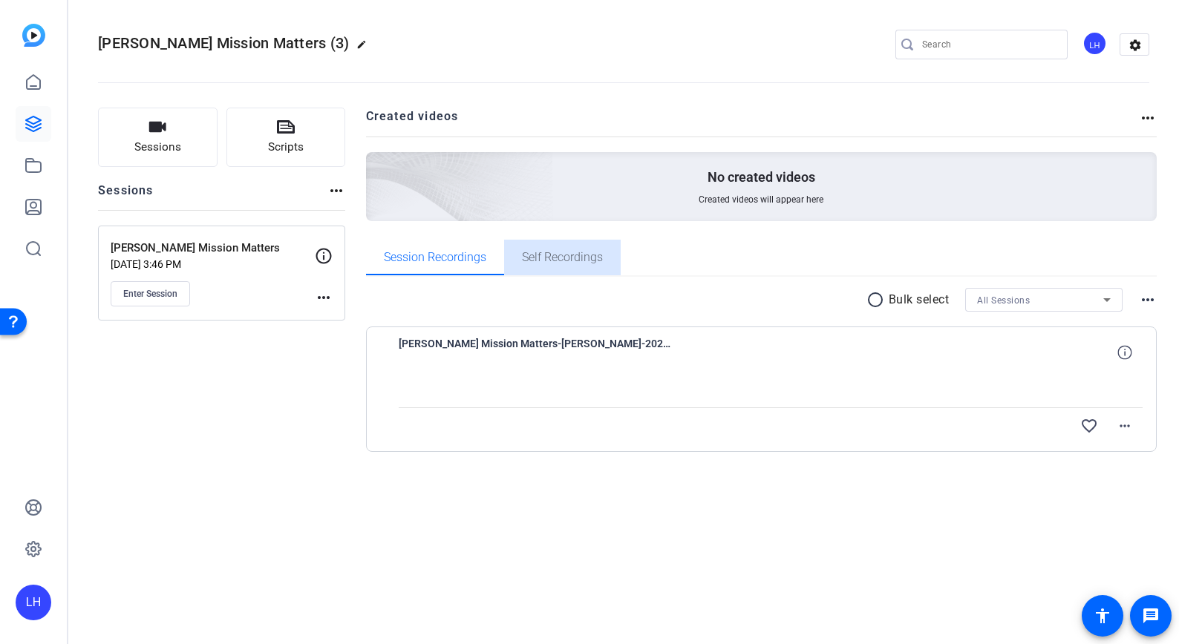
click at [556, 258] on span "Self Recordings" at bounding box center [562, 258] width 81 height 12
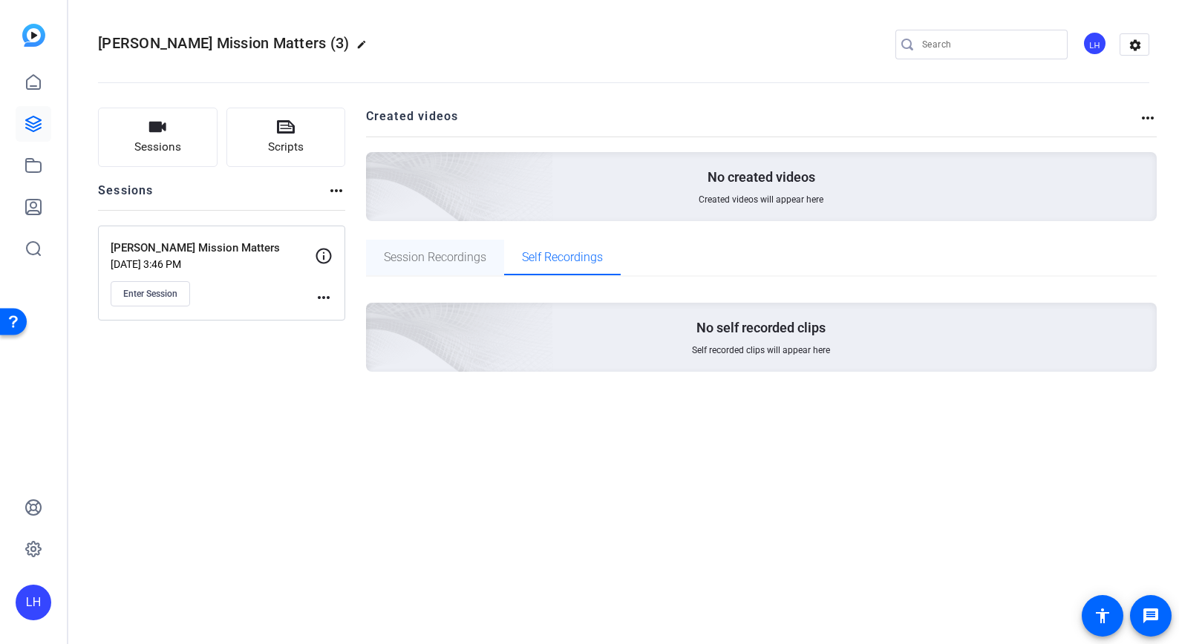
click at [433, 241] on span "Session Recordings" at bounding box center [435, 258] width 102 height 36
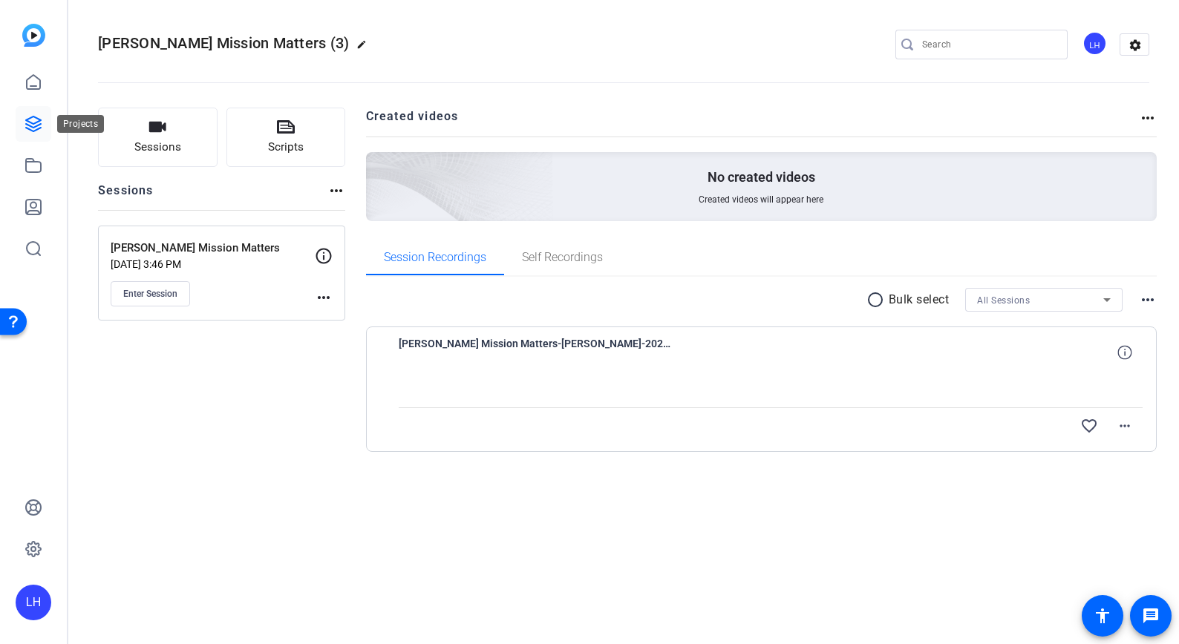
click at [36, 122] on icon at bounding box center [33, 124] width 15 height 15
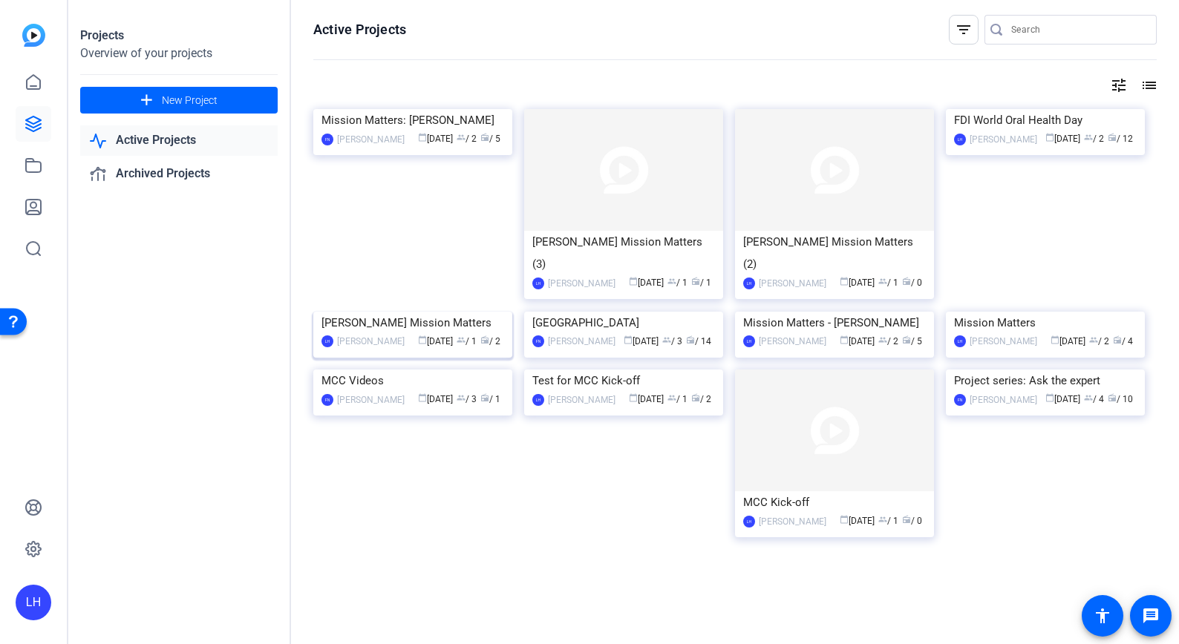
scroll to position [136, 0]
click at [373, 312] on img at bounding box center [412, 312] width 199 height 0
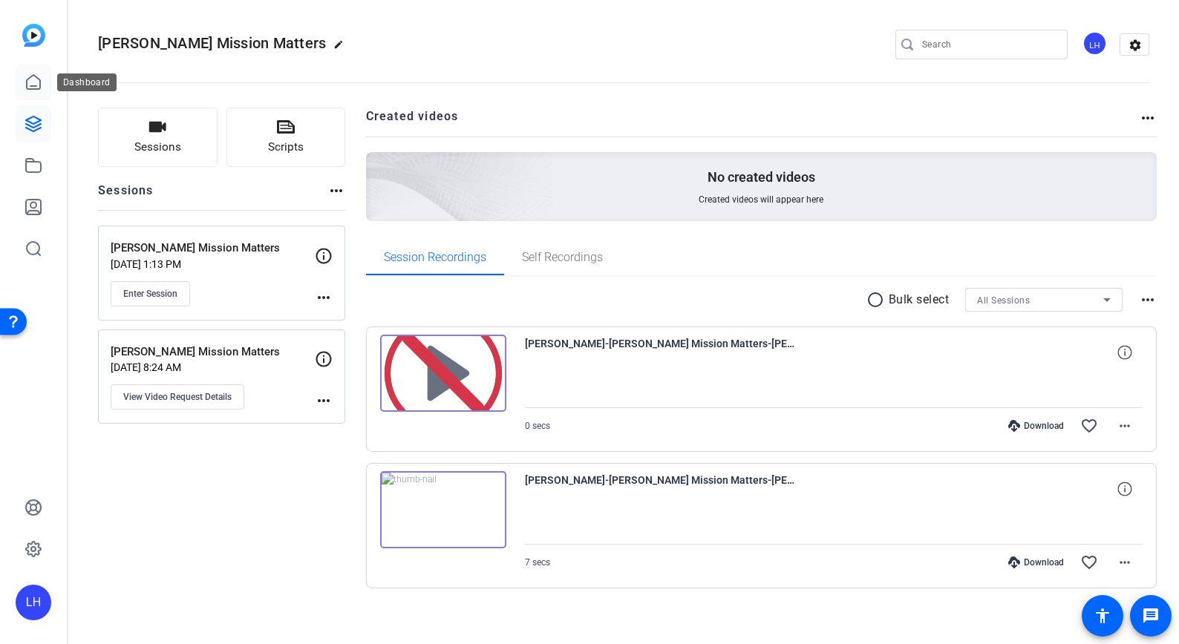
click at [30, 83] on icon at bounding box center [33, 82] width 18 height 18
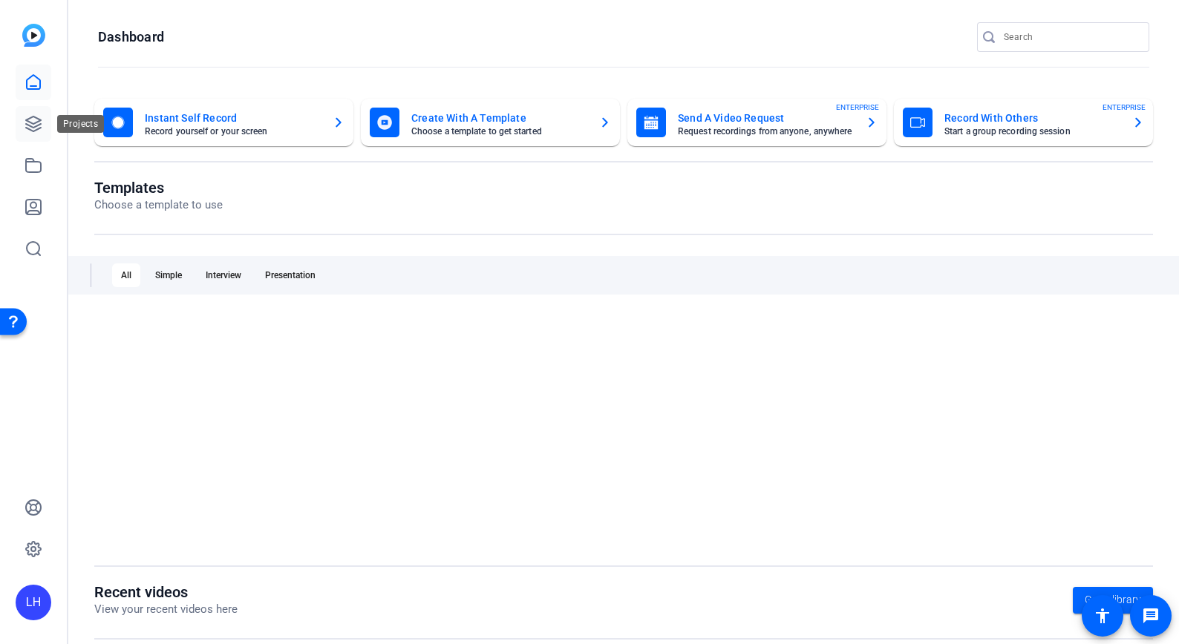
click at [36, 125] on icon at bounding box center [33, 124] width 18 height 18
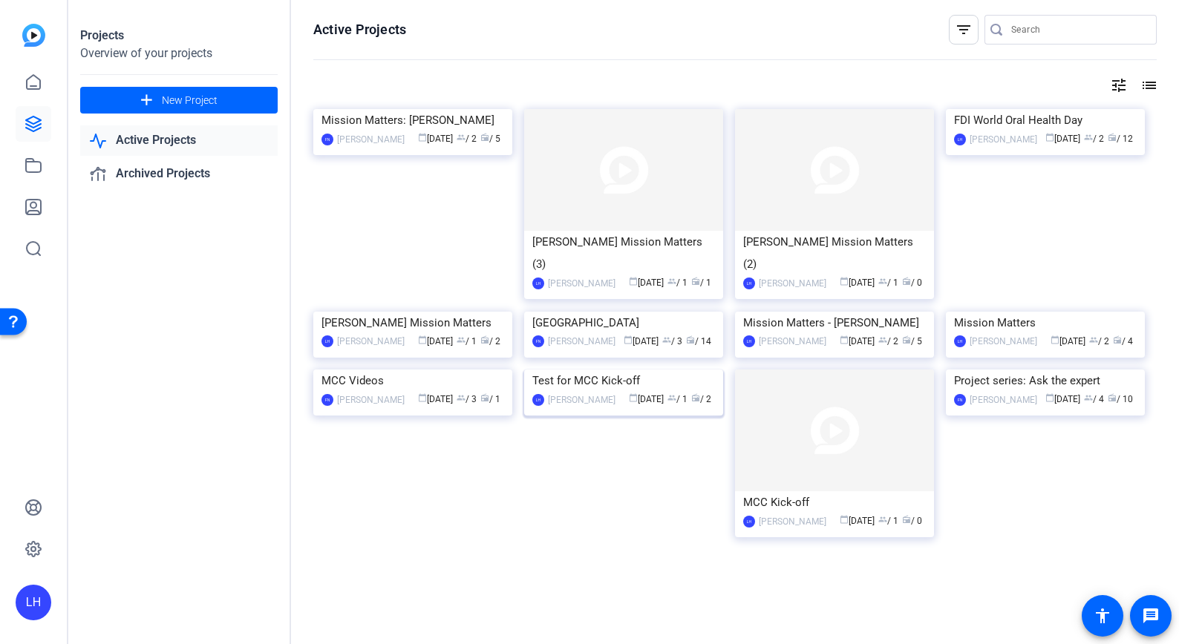
scroll to position [6, 0]
click at [391, 109] on img at bounding box center [412, 109] width 199 height 0
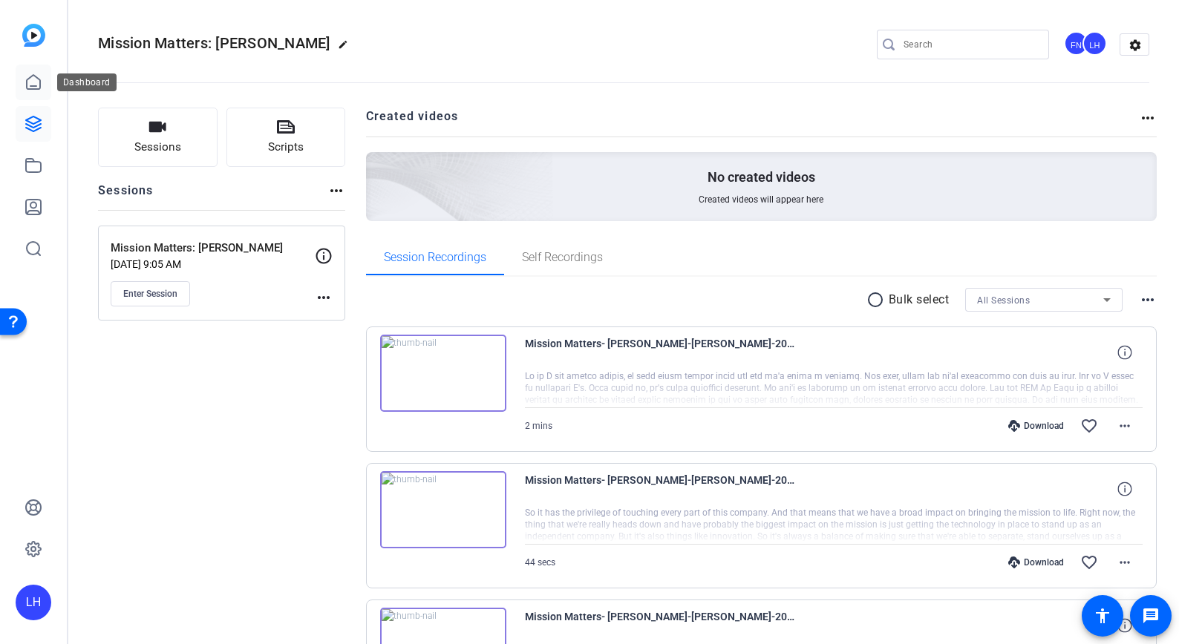
click at [43, 72] on link at bounding box center [34, 83] width 36 height 36
